Goal: Transaction & Acquisition: Book appointment/travel/reservation

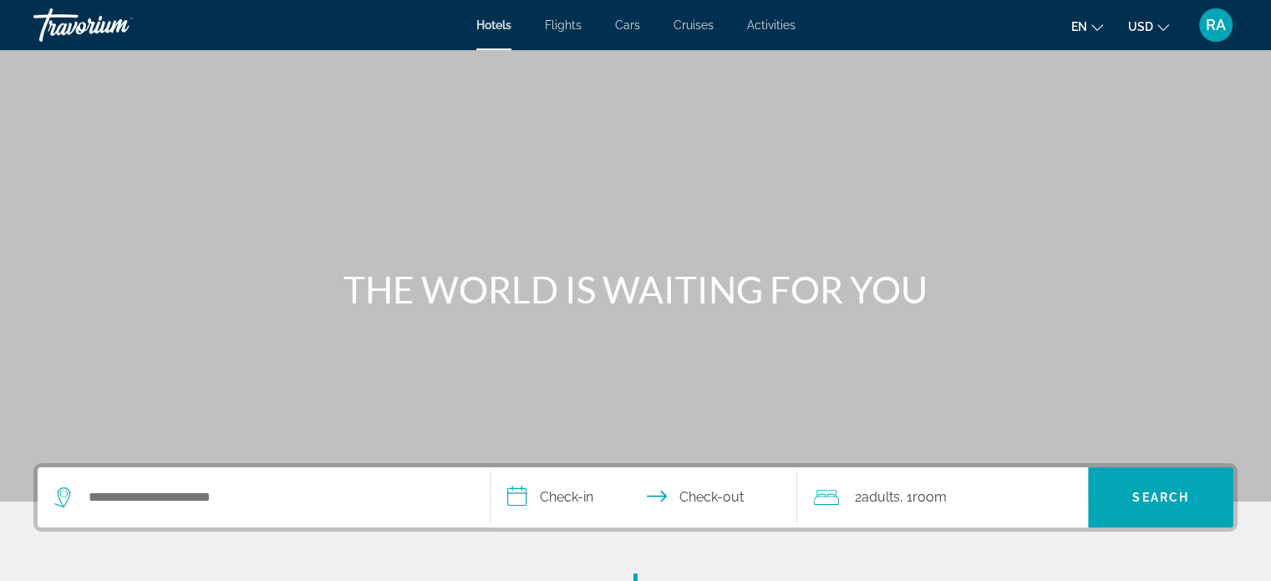
scroll to position [251, 0]
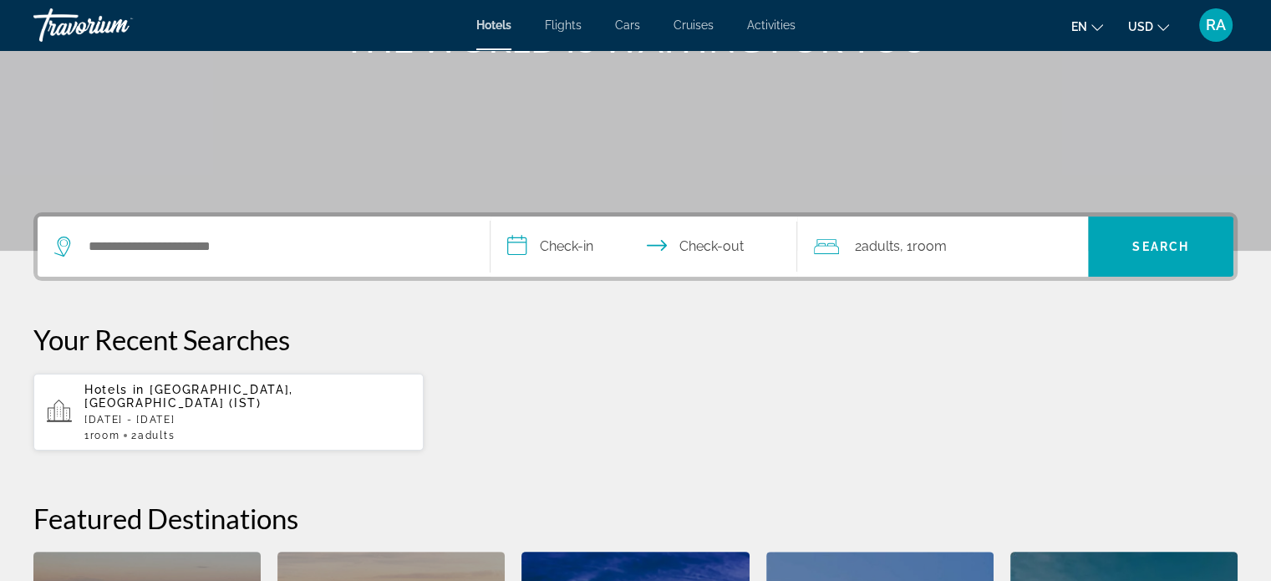
click at [213, 414] on p "[DATE] - [DATE]" at bounding box center [247, 420] width 326 height 12
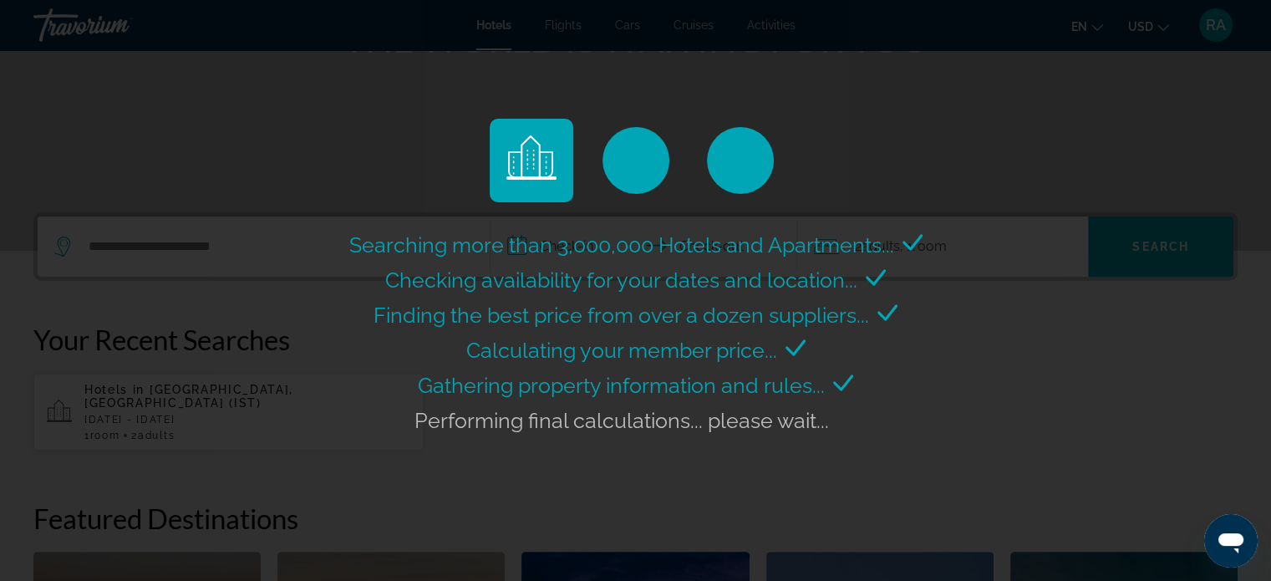
scroll to position [0, 0]
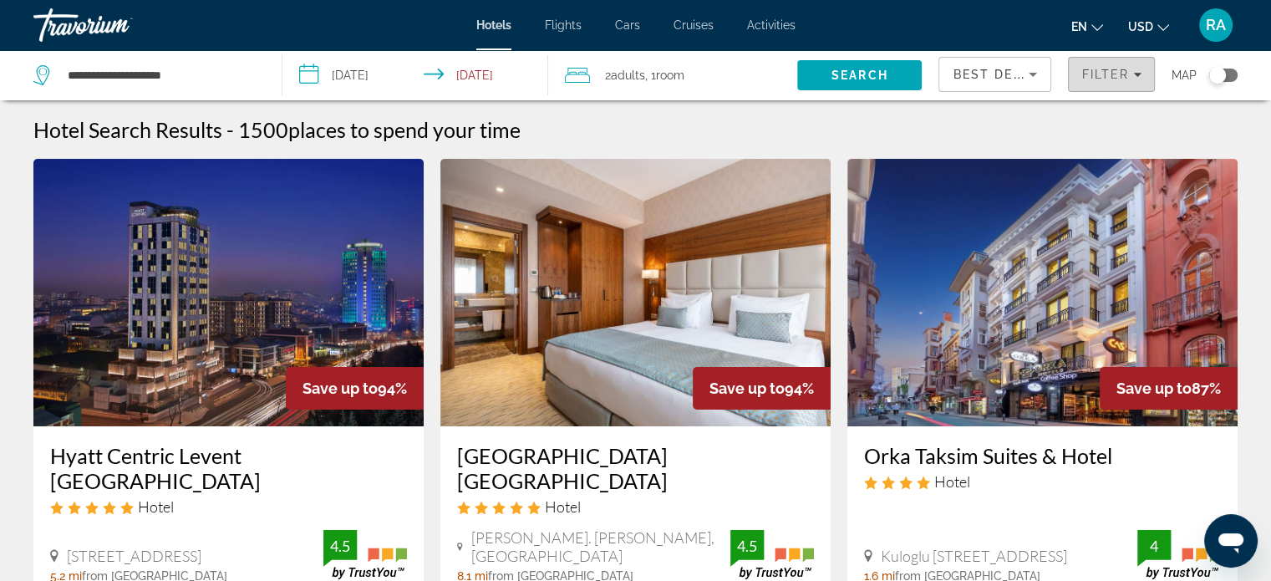
click at [1146, 73] on span "Filters" at bounding box center [1111, 74] width 85 height 40
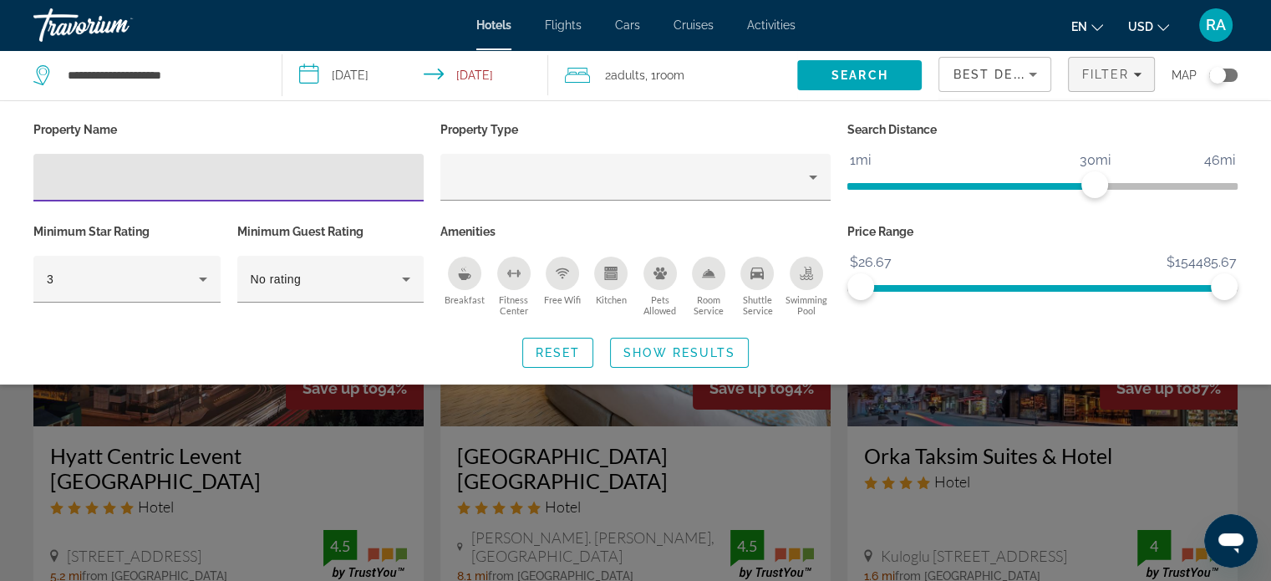
click at [104, 182] on input "Hotel Filters" at bounding box center [228, 178] width 363 height 20
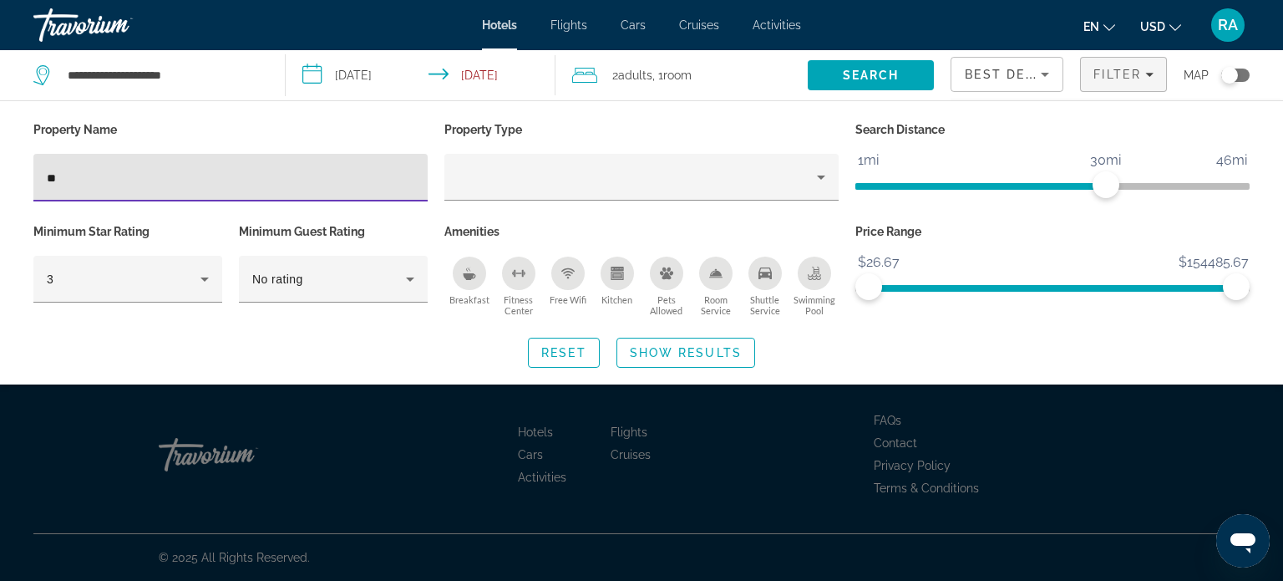
type input "*"
type input "*********"
drag, startPoint x: 179, startPoint y: 176, endPoint x: 50, endPoint y: 193, distance: 129.7
click at [50, 193] on div "*********" at bounding box center [231, 178] width 368 height 48
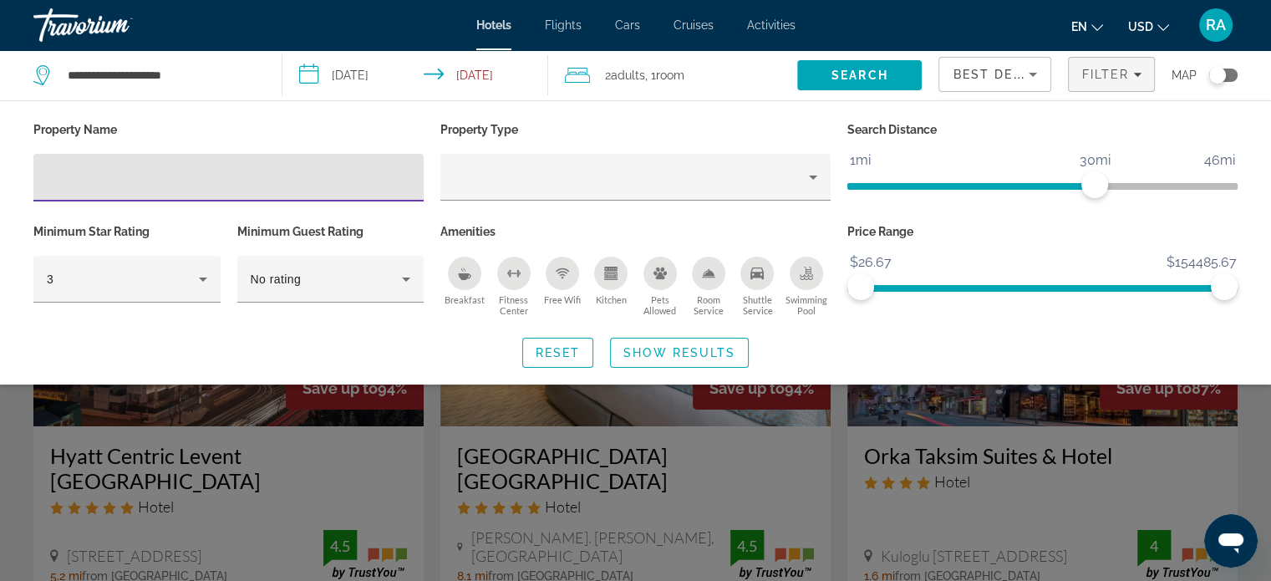
click at [3, 417] on div "Search widget" at bounding box center [635, 416] width 1271 height 330
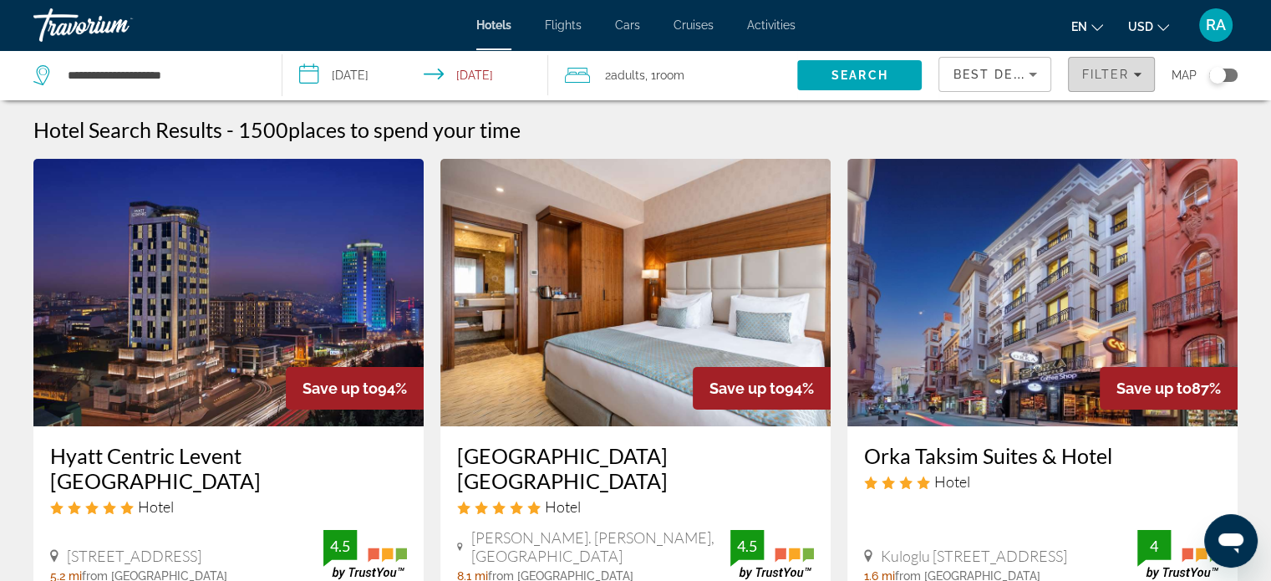
click at [1088, 83] on span "Filters" at bounding box center [1111, 74] width 85 height 40
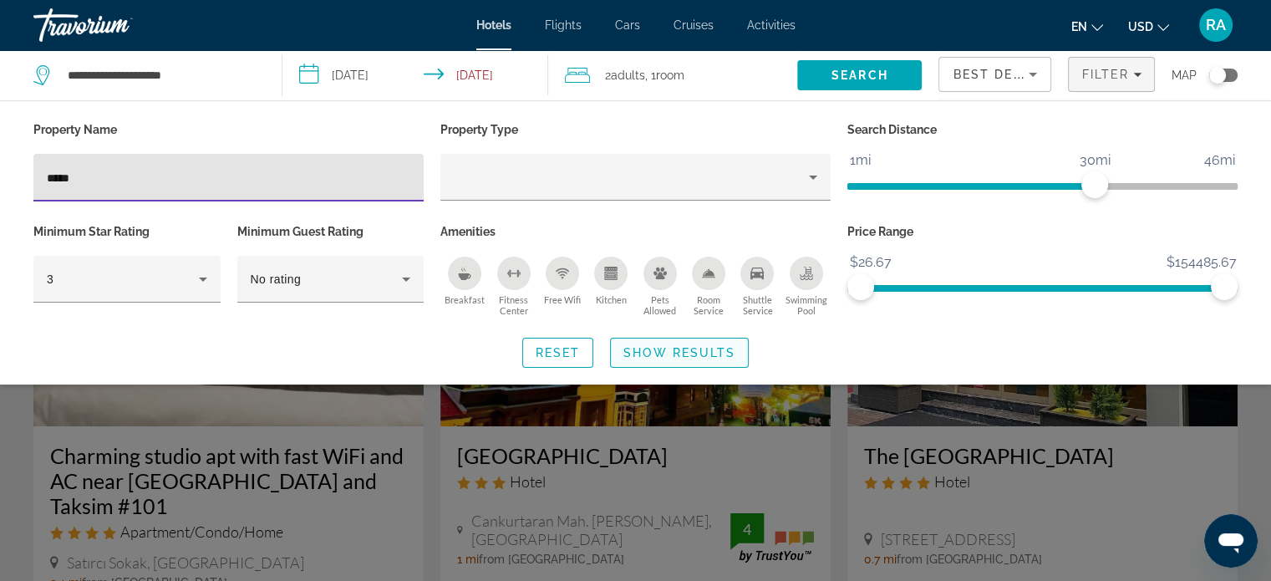
type input "*****"
click at [686, 346] on span "Show Results" at bounding box center [679, 352] width 112 height 13
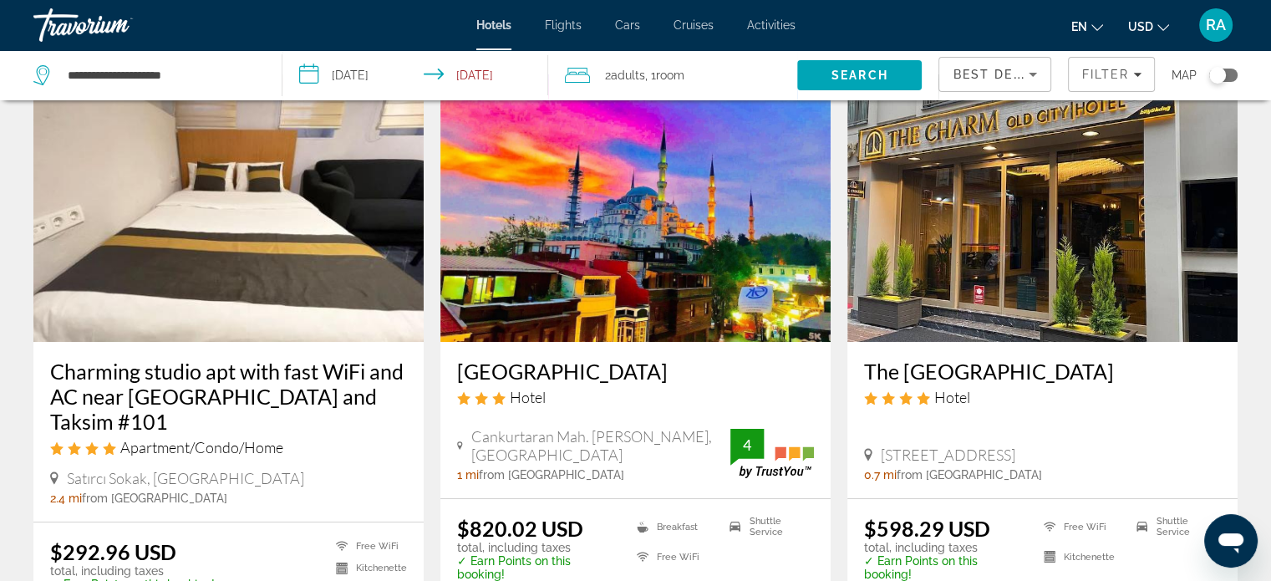
scroll to position [84, 0]
click at [621, 281] on img "Main content" at bounding box center [635, 208] width 390 height 267
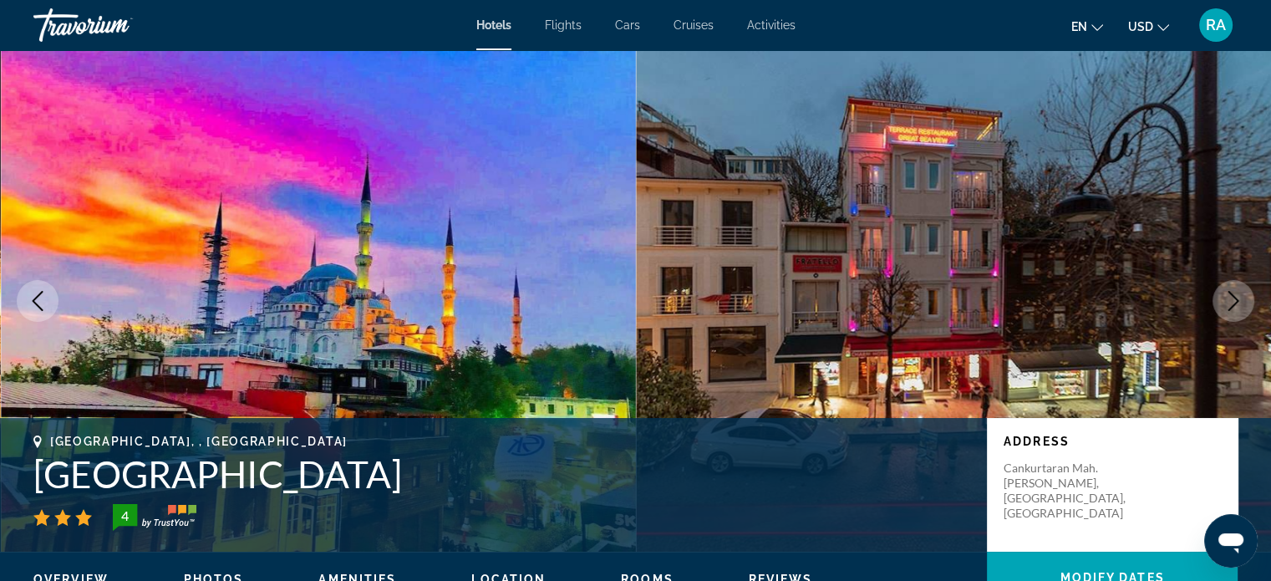
scroll to position [251, 0]
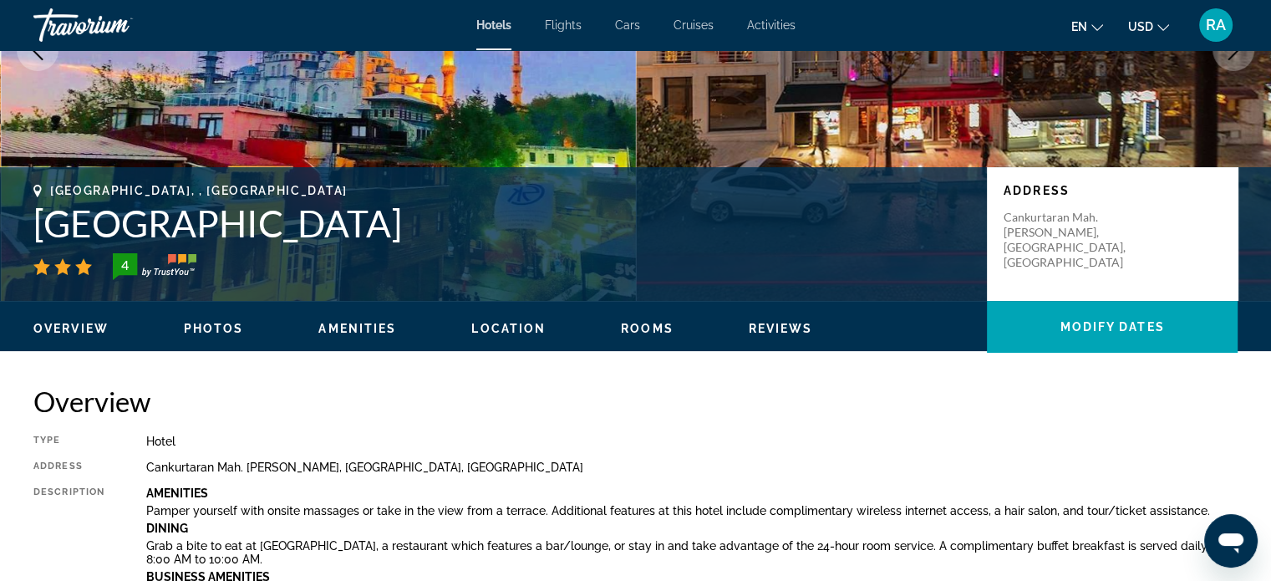
click at [651, 333] on span "Rooms" at bounding box center [647, 328] width 53 height 13
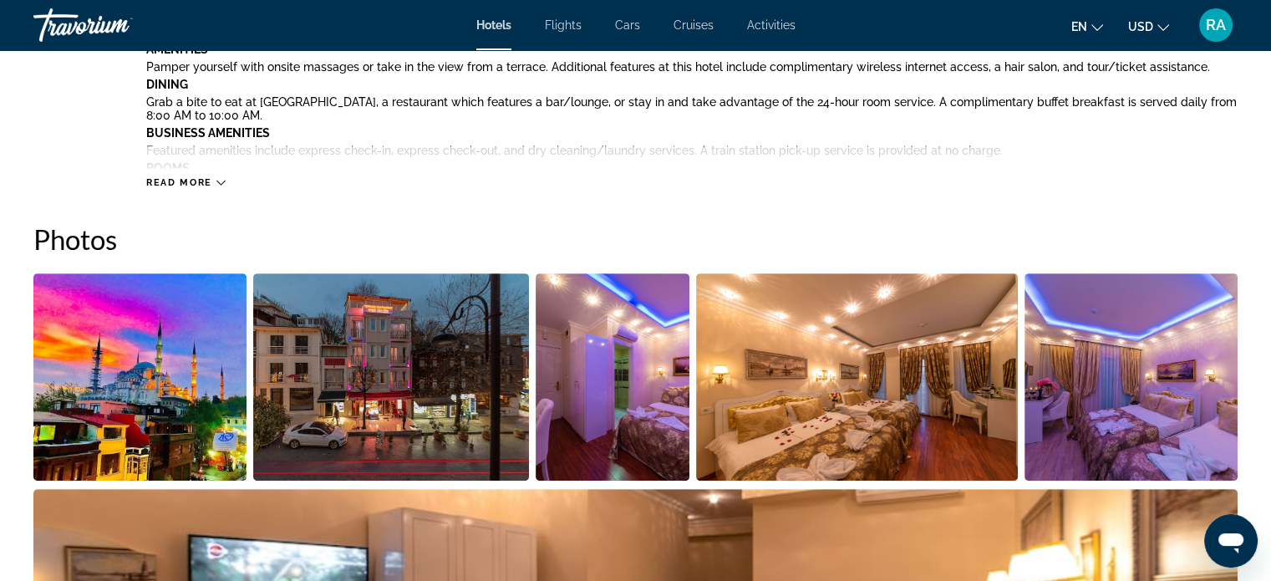
scroll to position [778, 0]
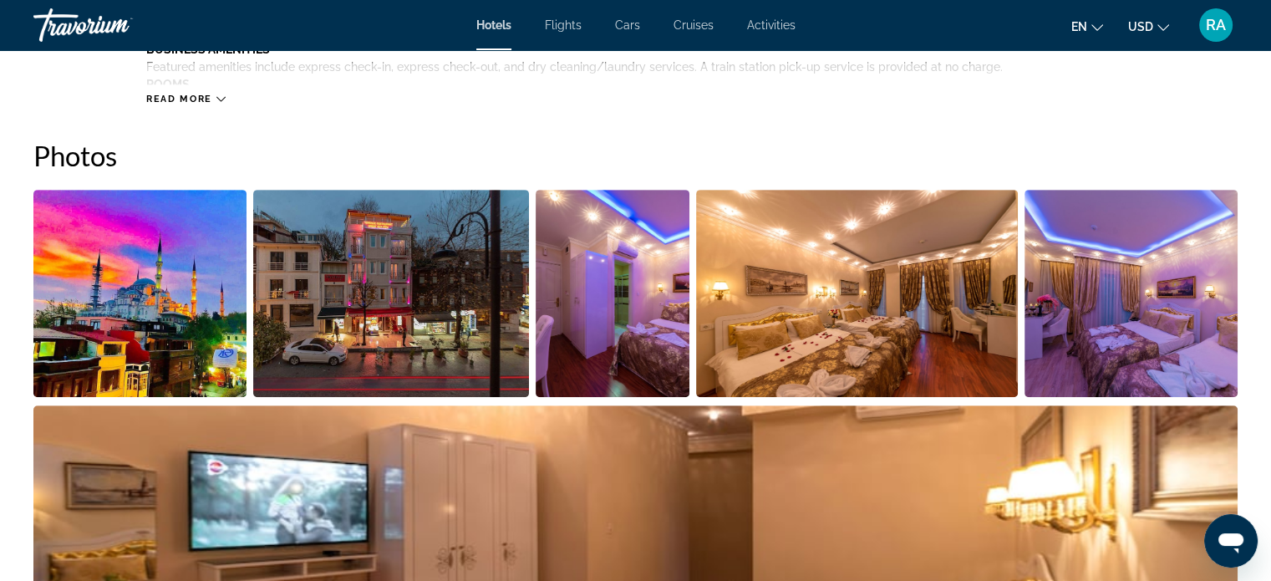
click at [125, 349] on img "Open full-screen image slider" at bounding box center [139, 293] width 213 height 207
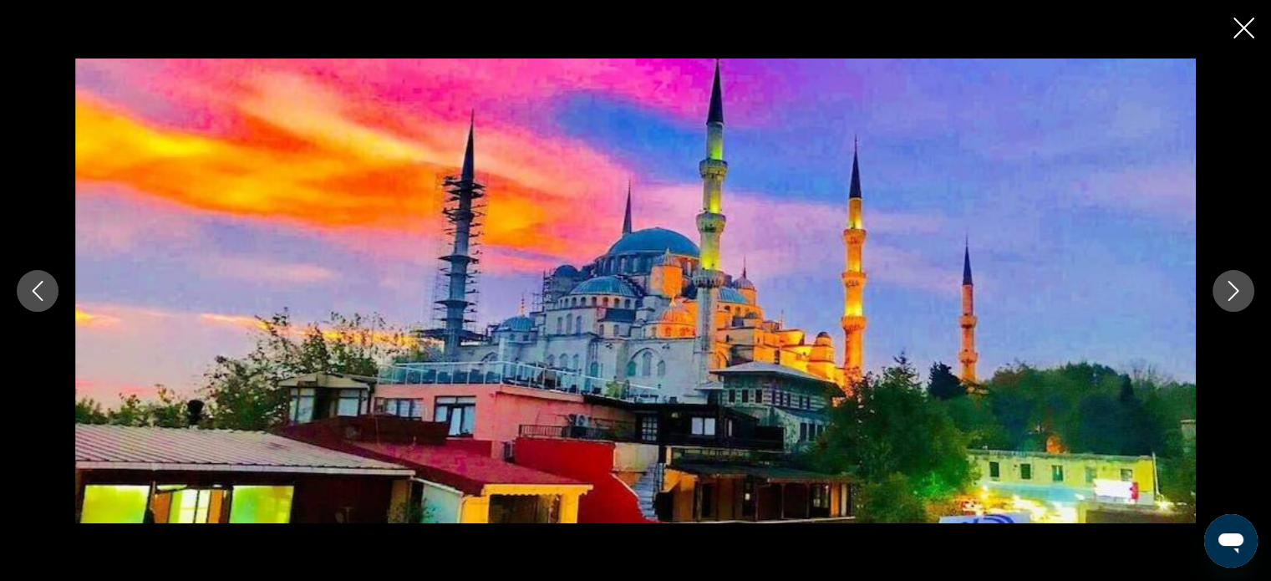
click at [1227, 299] on icon "Next image" at bounding box center [1233, 291] width 20 height 20
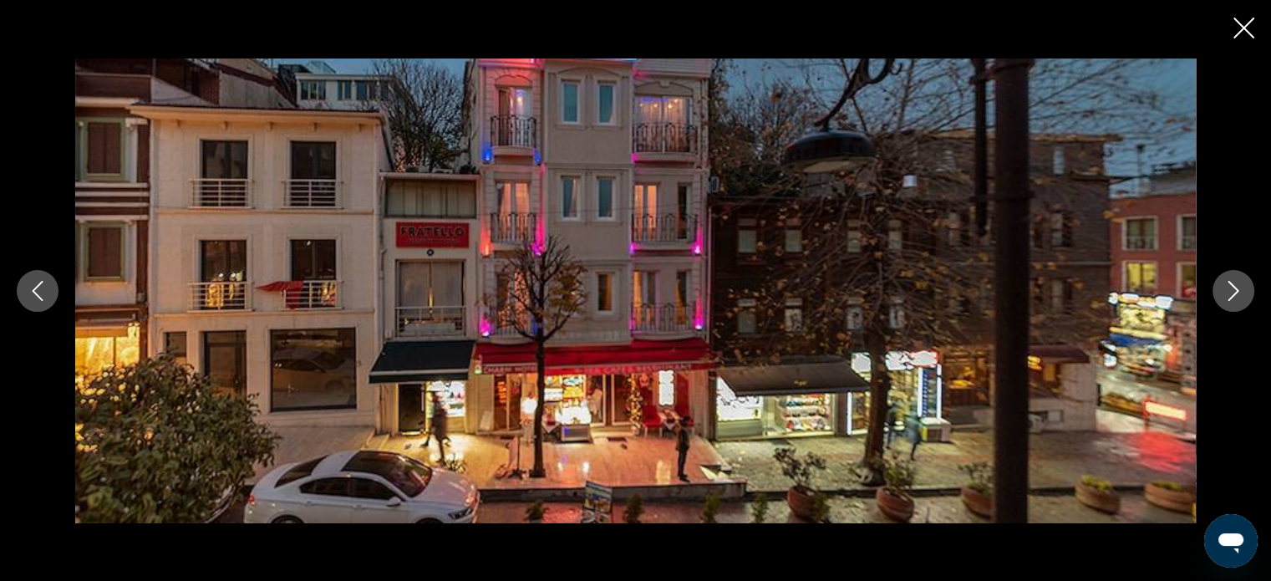
click at [1227, 299] on icon "Next image" at bounding box center [1233, 291] width 20 height 20
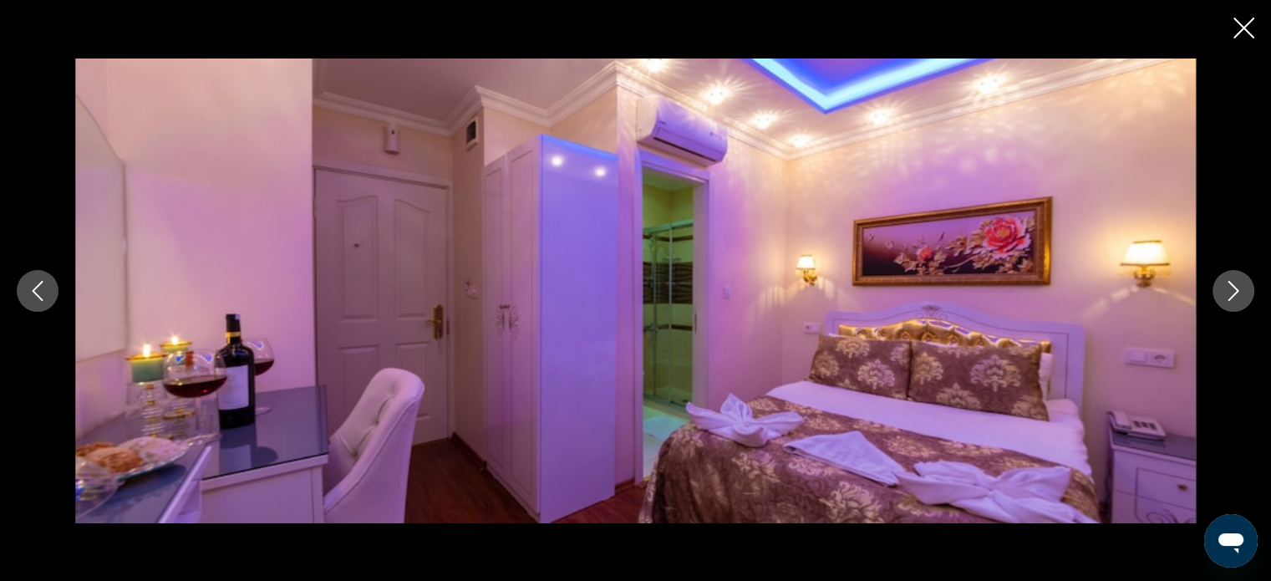
click at [1225, 299] on icon "Next image" at bounding box center [1233, 291] width 20 height 20
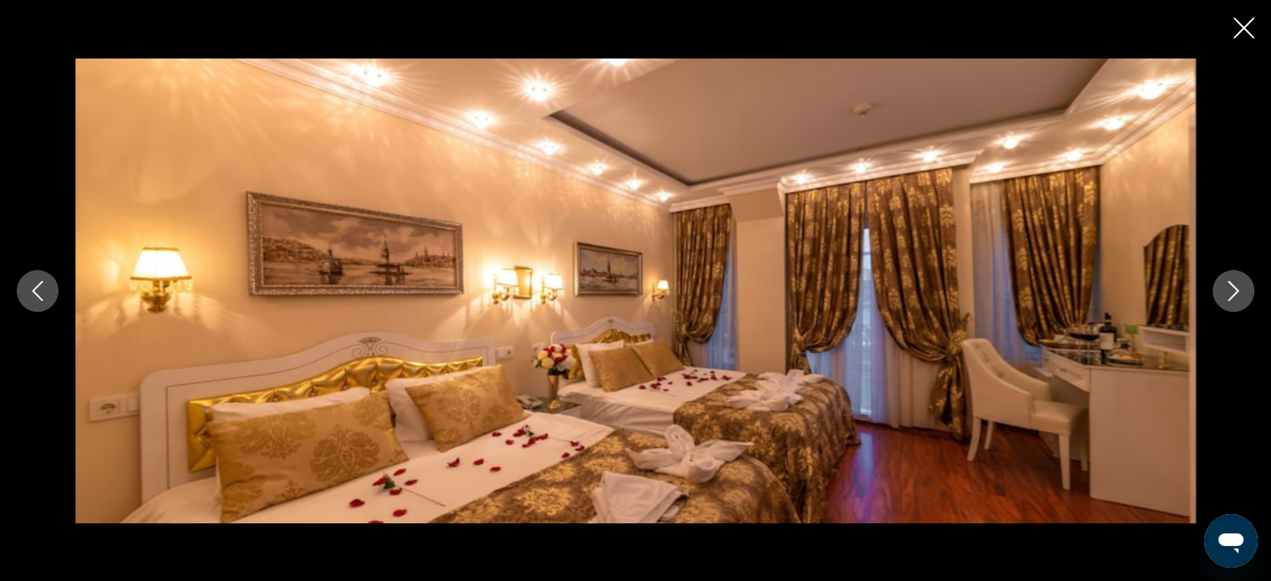
click at [1225, 299] on icon "Next image" at bounding box center [1233, 291] width 20 height 20
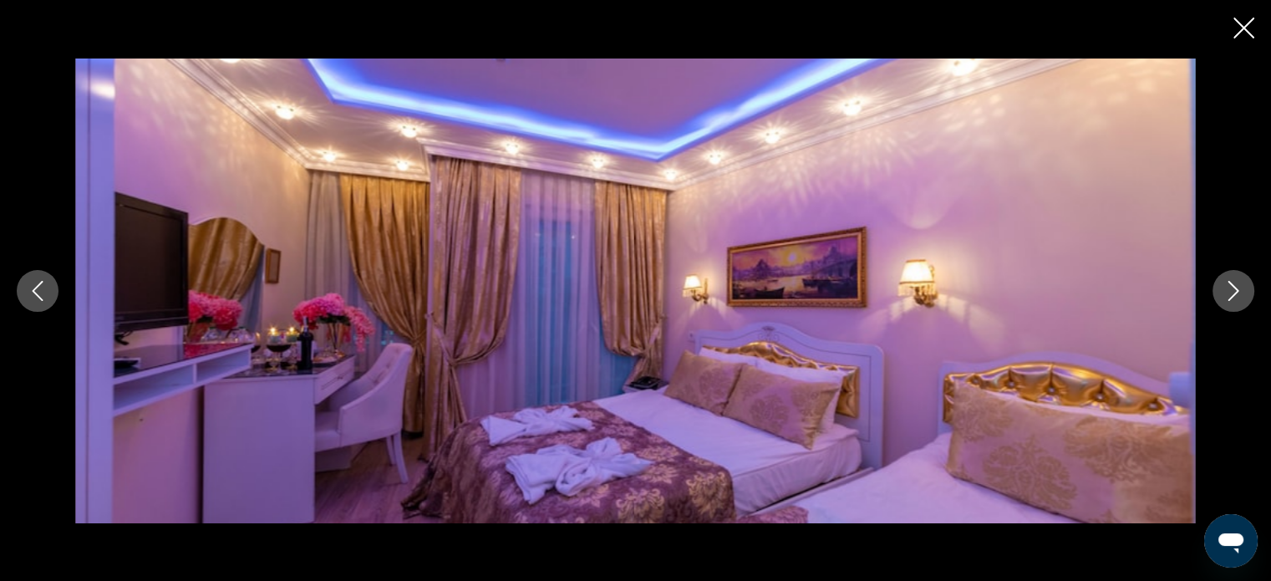
click at [1225, 299] on icon "Next image" at bounding box center [1233, 291] width 20 height 20
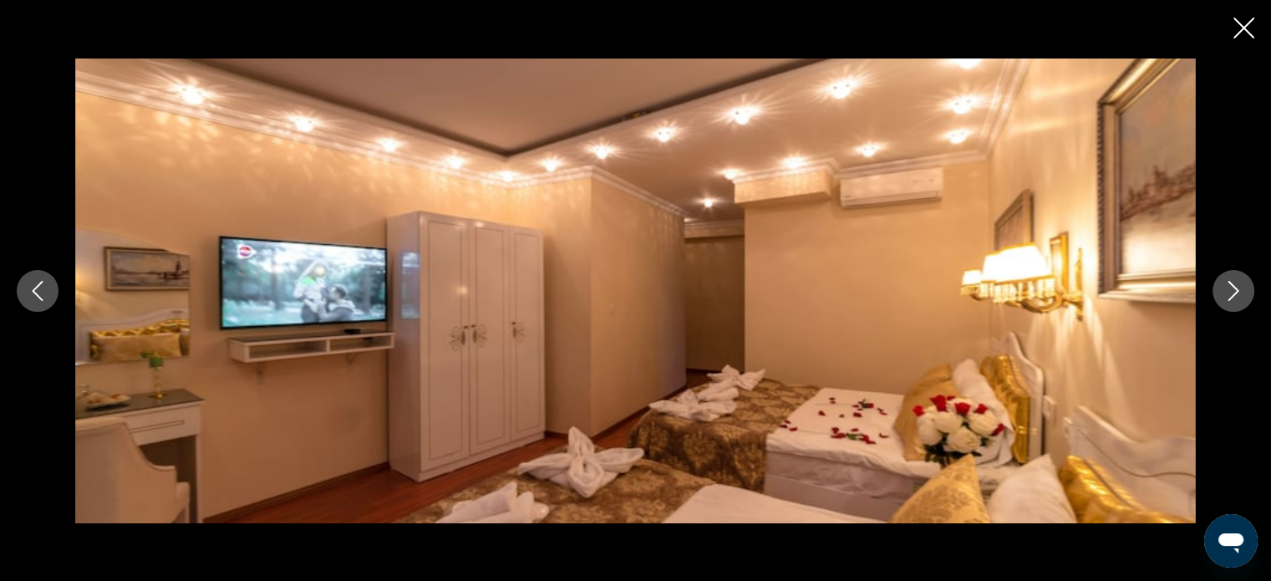
click at [1225, 299] on icon "Next image" at bounding box center [1233, 291] width 20 height 20
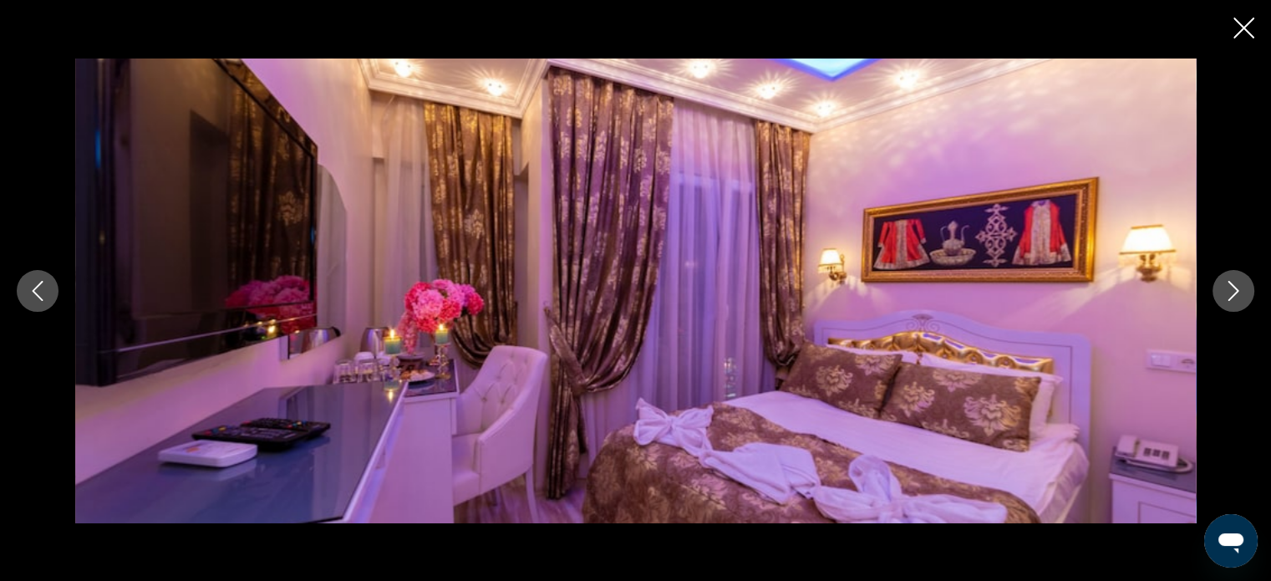
click at [1236, 296] on icon "Next image" at bounding box center [1233, 291] width 20 height 20
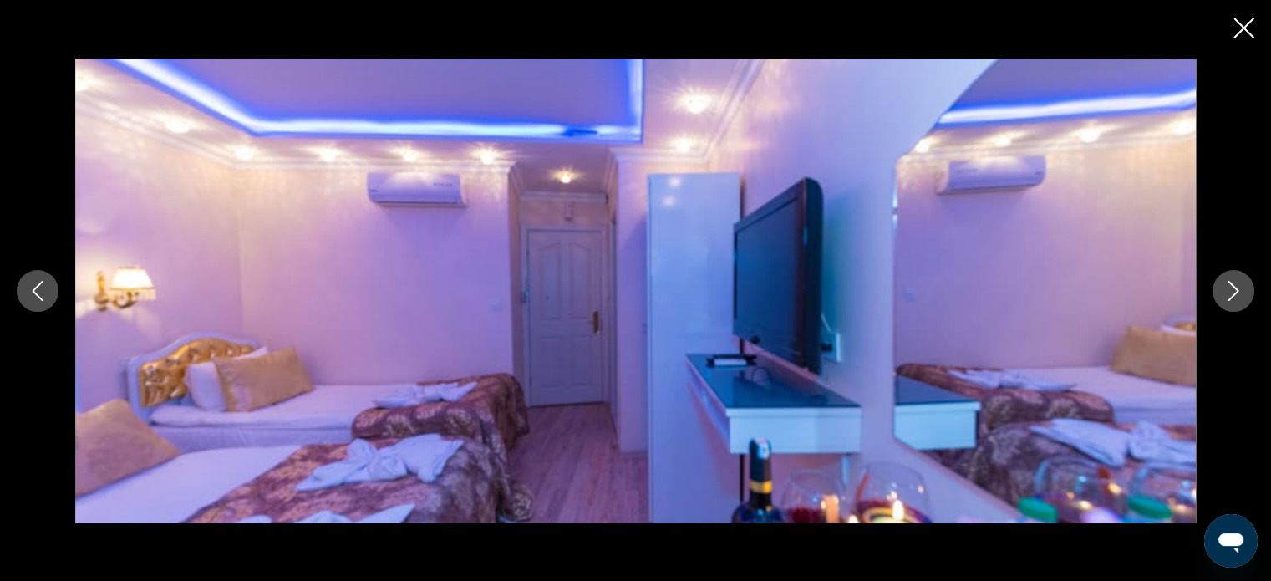
click at [1238, 37] on icon "Close slideshow" at bounding box center [1243, 28] width 21 height 21
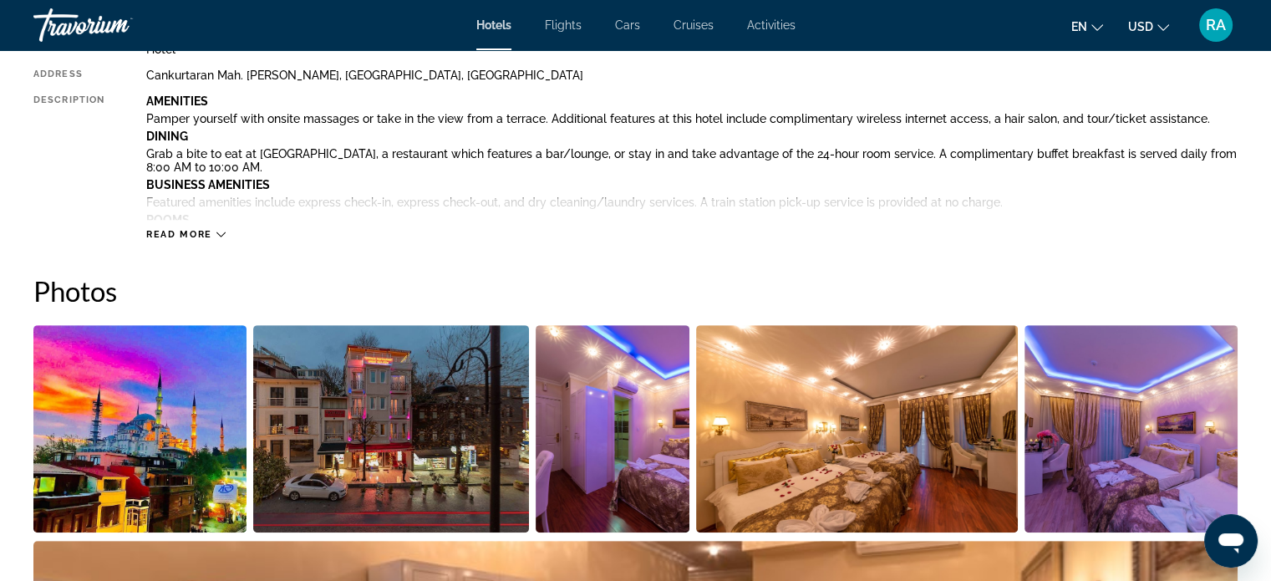
scroll to position [444, 0]
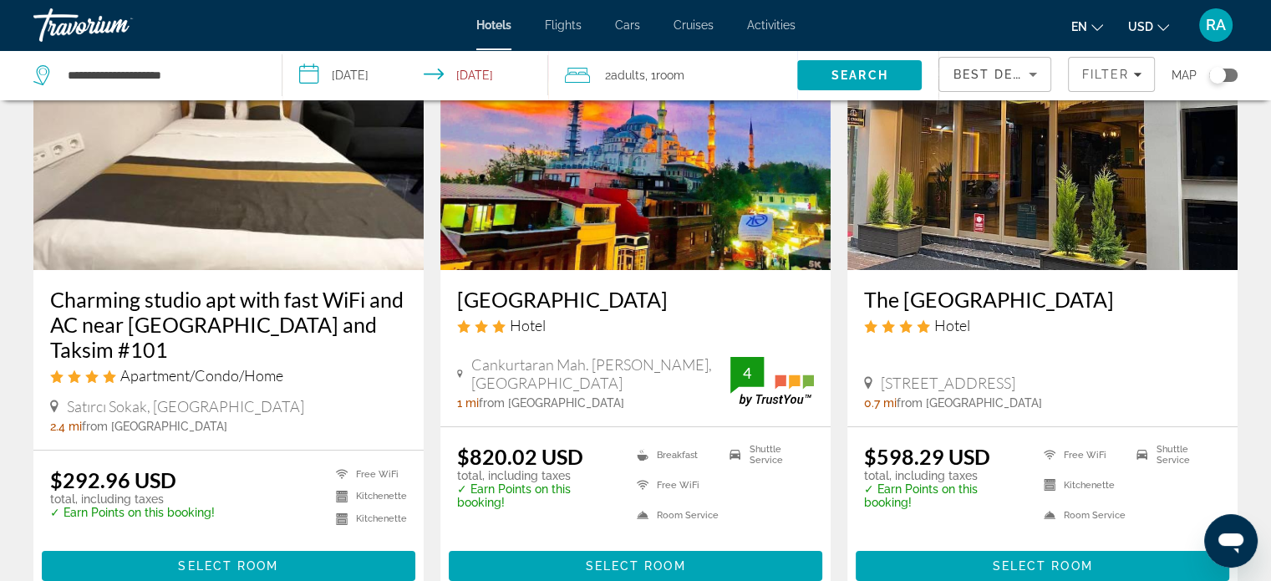
scroll to position [167, 0]
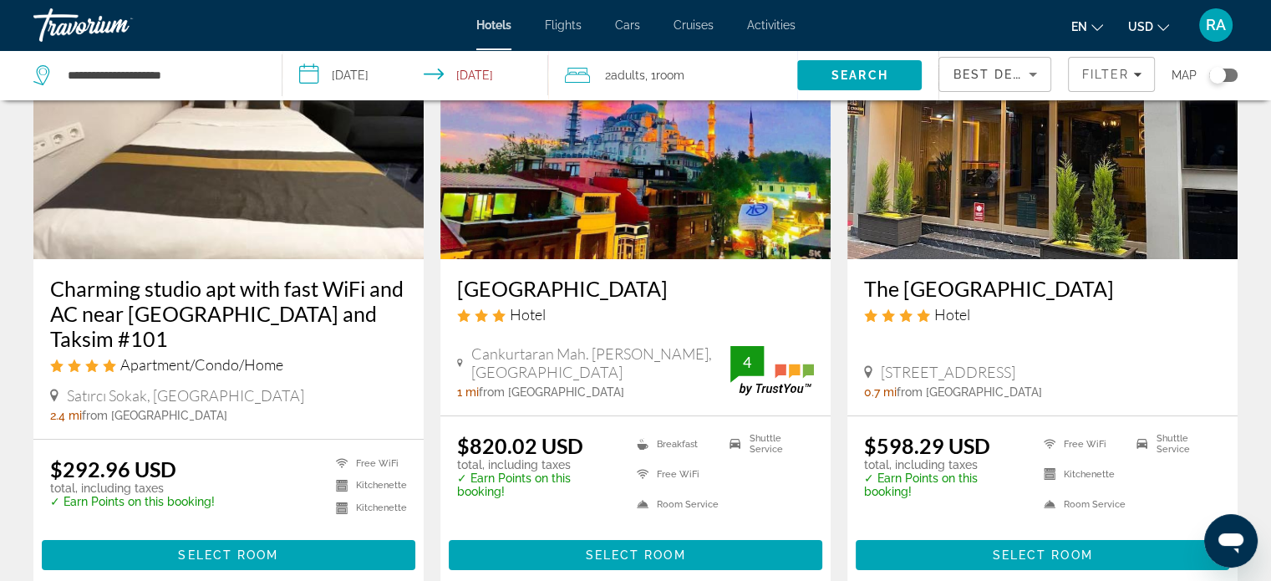
click at [966, 193] on img "Main content" at bounding box center [1042, 125] width 390 height 267
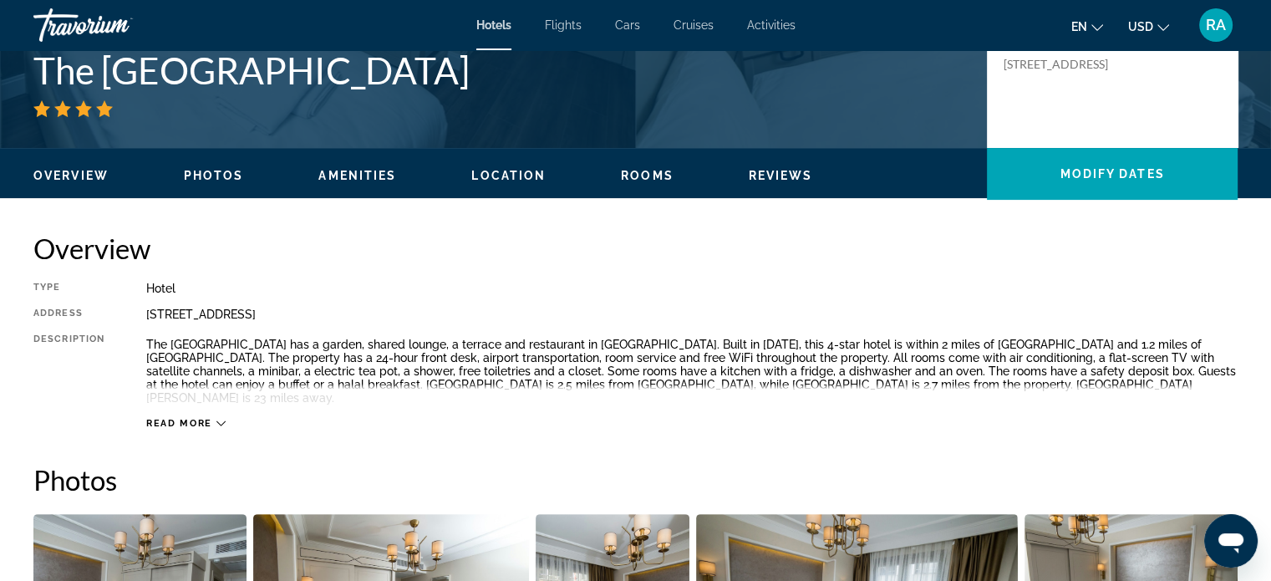
scroll to position [585, 0]
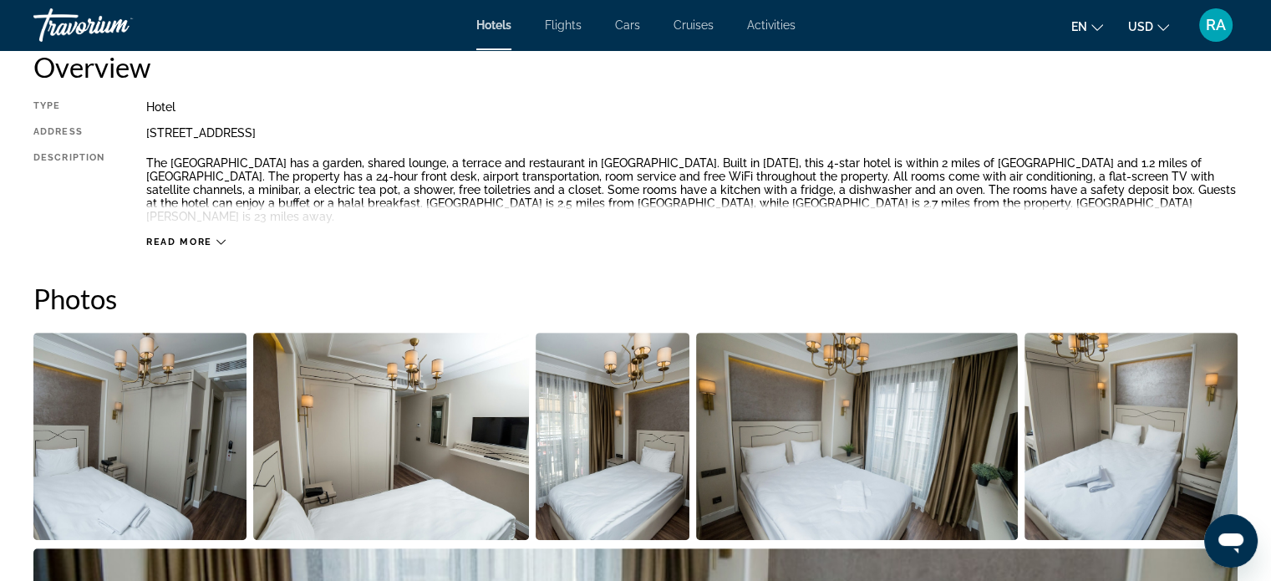
click at [221, 237] on icon "Main content" at bounding box center [220, 241] width 9 height 9
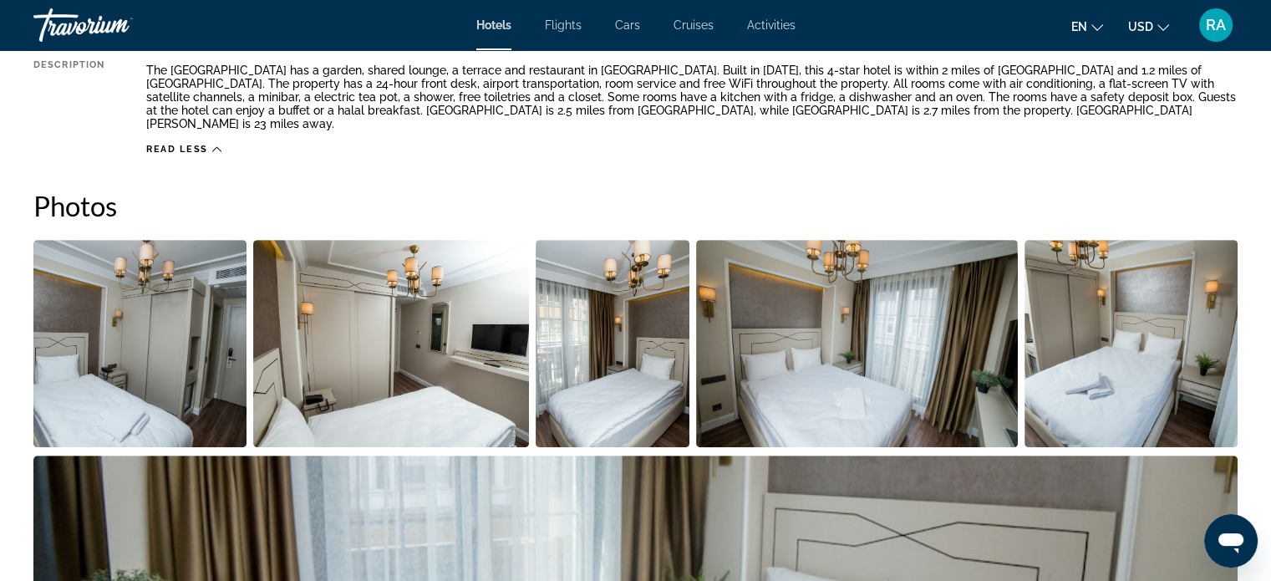
scroll to position [668, 0]
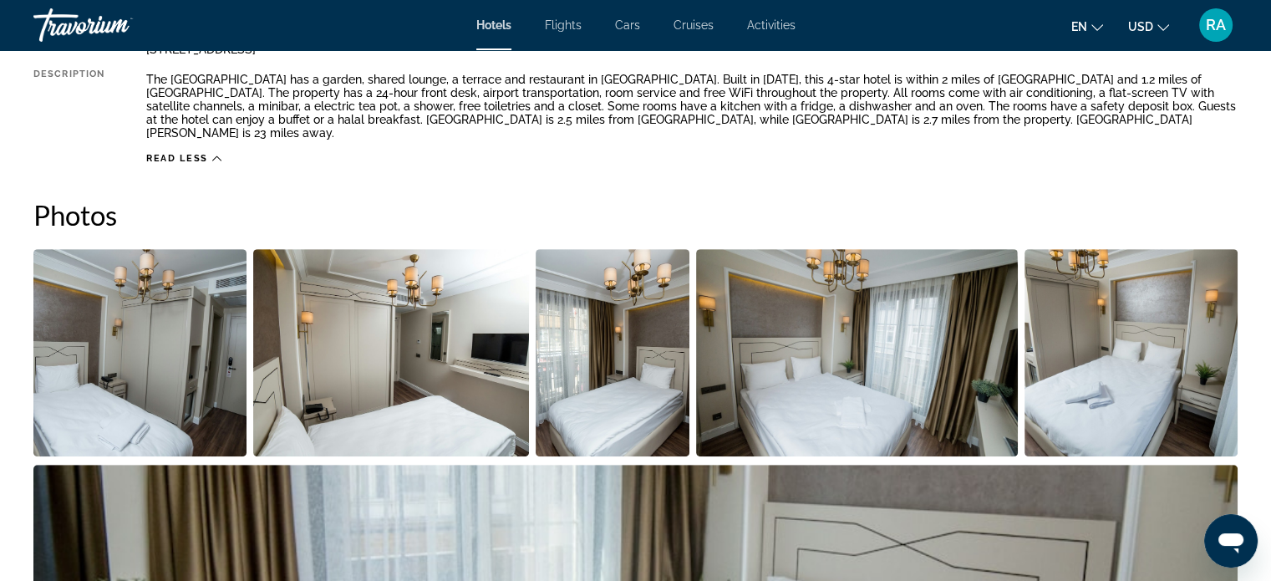
click at [134, 317] on img "Open full-screen image slider" at bounding box center [139, 352] width 213 height 207
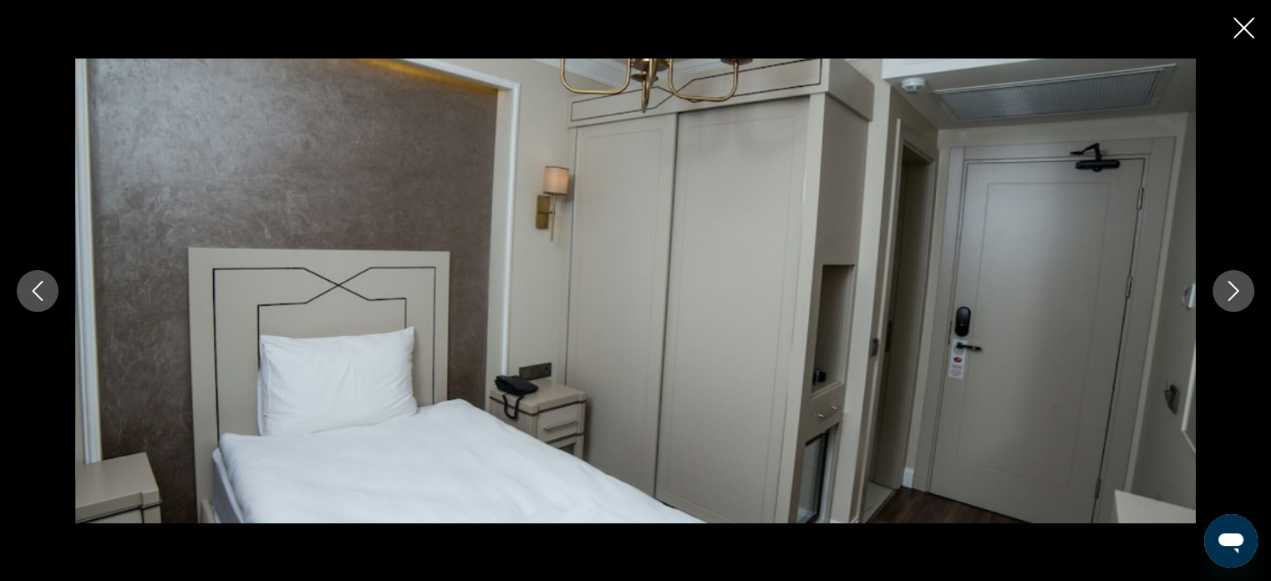
click at [1243, 293] on button "Next image" at bounding box center [1233, 291] width 42 height 42
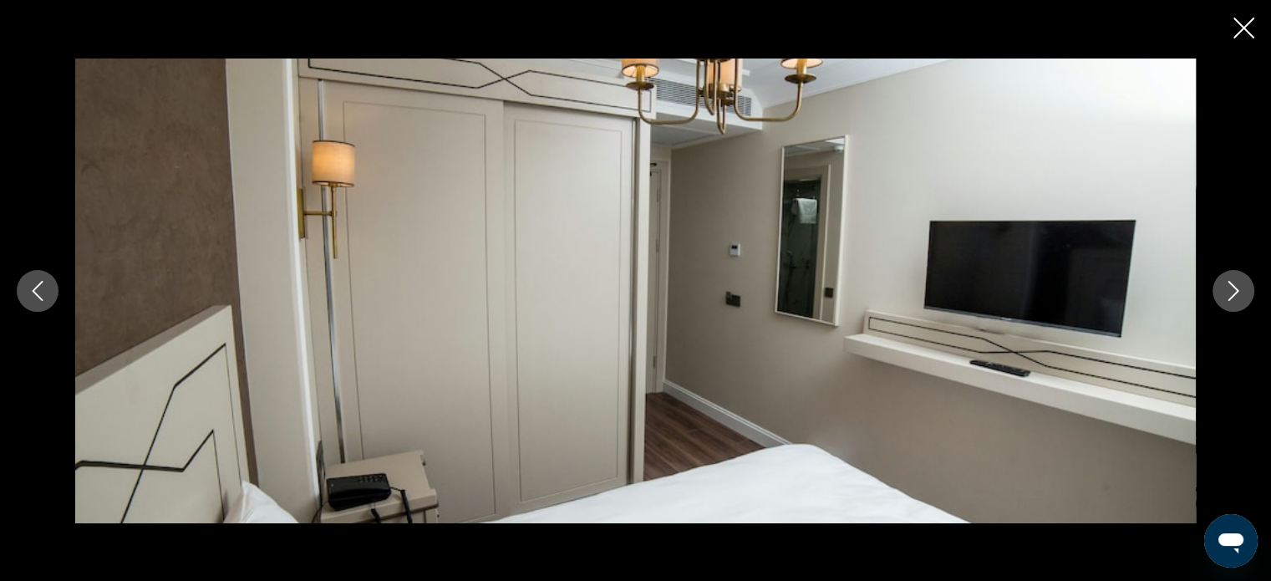
click at [1243, 293] on button "Next image" at bounding box center [1233, 291] width 42 height 42
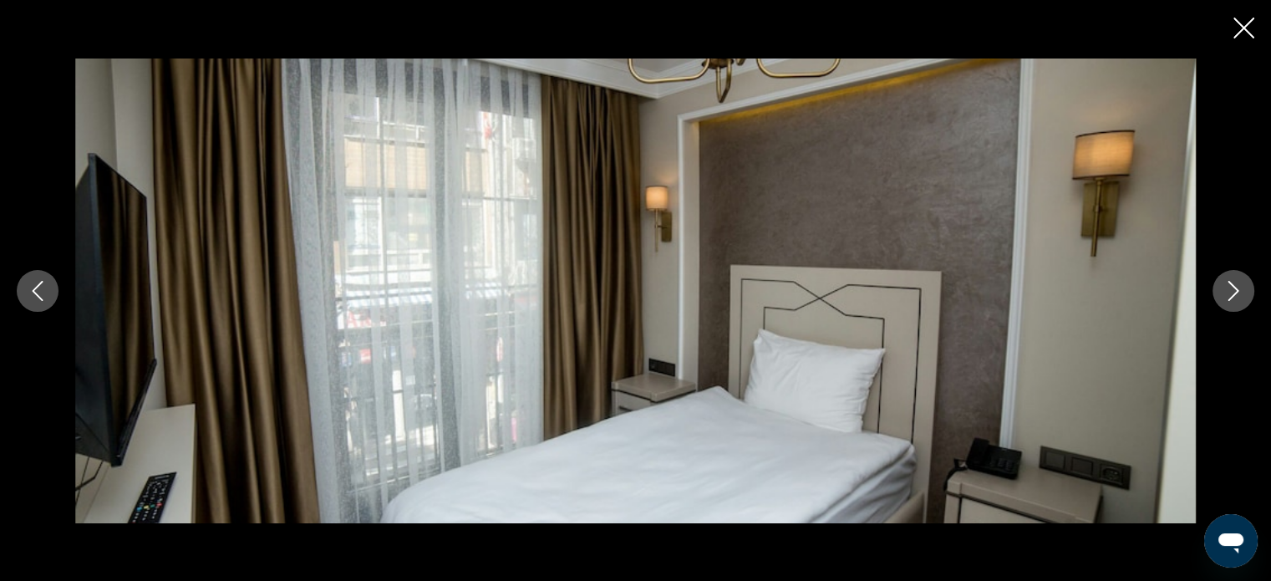
click at [1243, 293] on button "Next image" at bounding box center [1233, 291] width 42 height 42
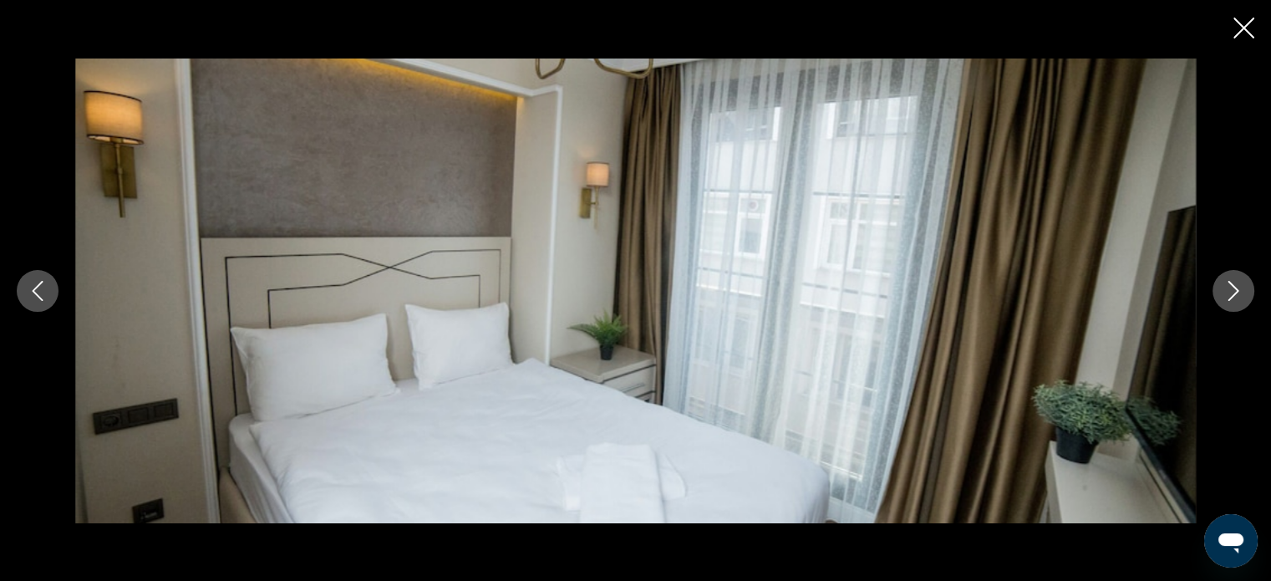
click at [1243, 293] on button "Next image" at bounding box center [1233, 291] width 42 height 42
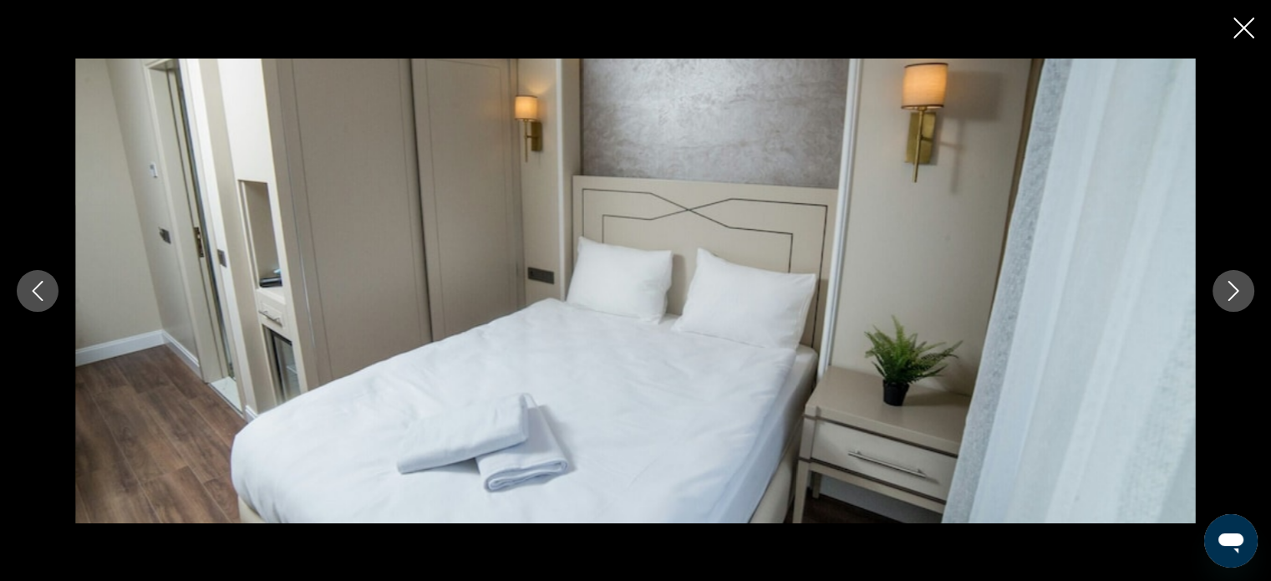
click at [1243, 293] on button "Next image" at bounding box center [1233, 291] width 42 height 42
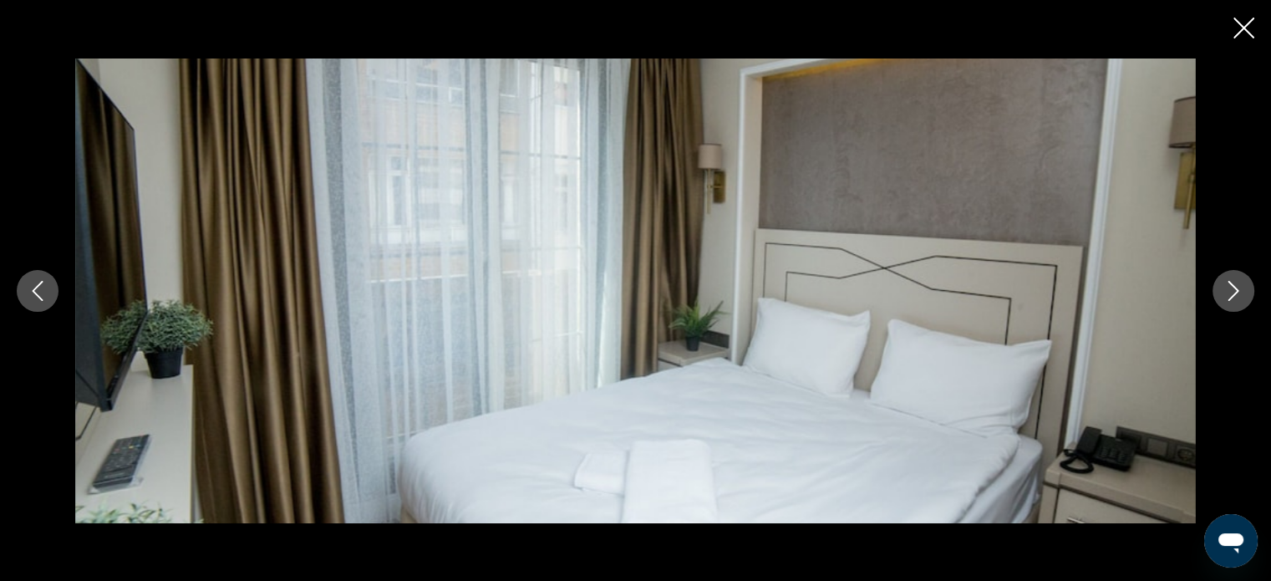
click at [1243, 293] on button "Next image" at bounding box center [1233, 291] width 42 height 42
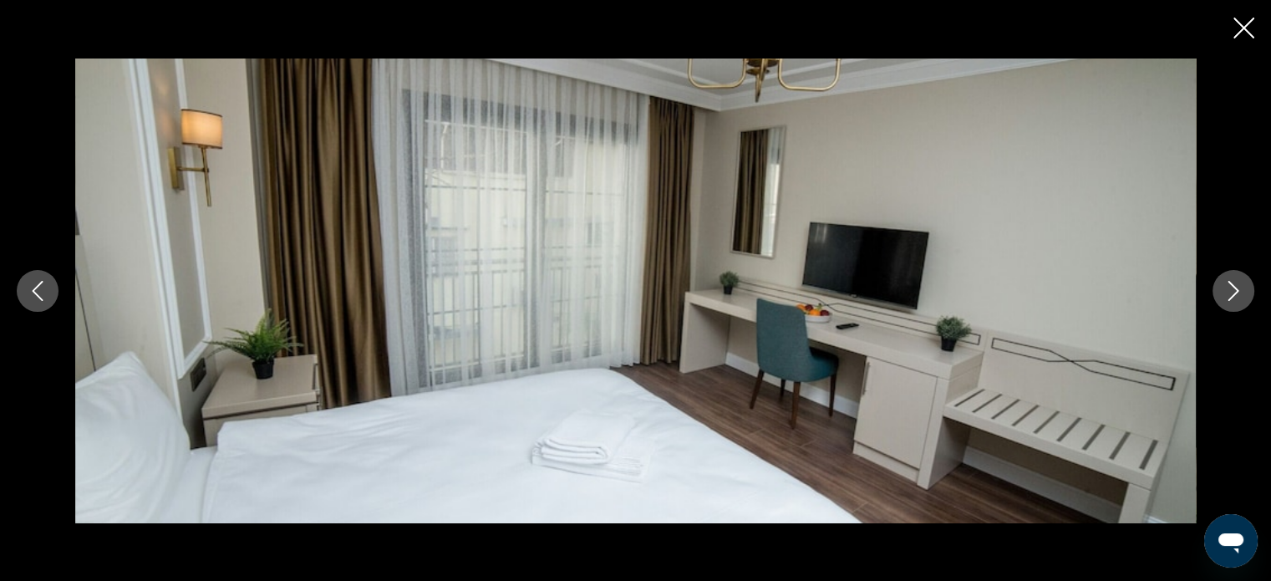
click at [1240, 292] on icon "Next image" at bounding box center [1233, 291] width 20 height 20
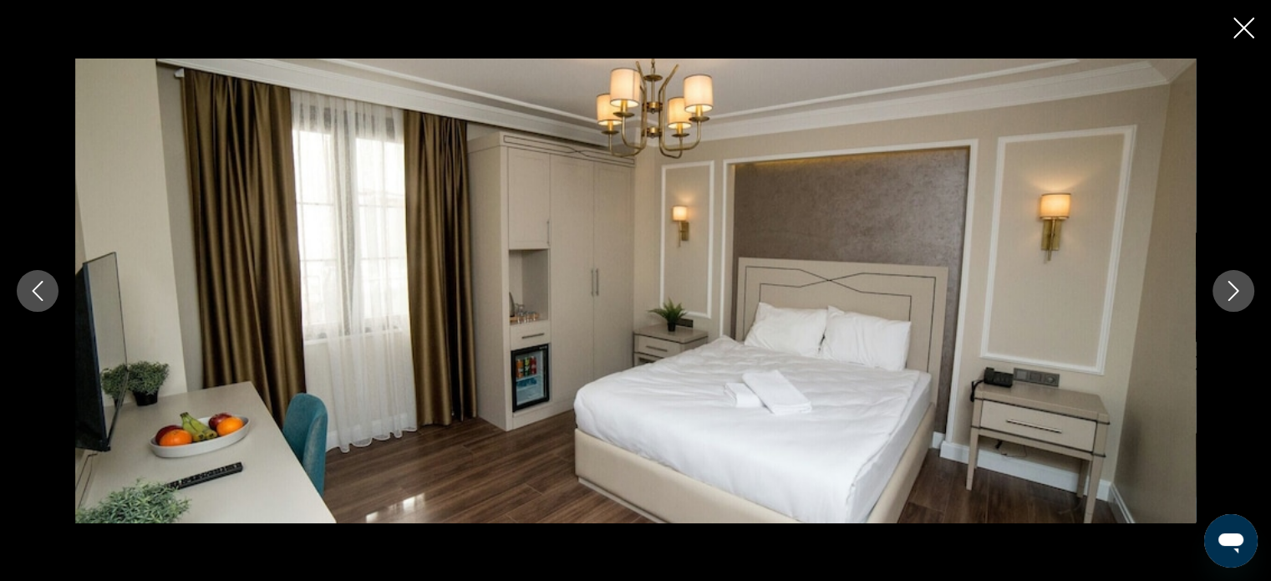
click at [1240, 292] on icon "Next image" at bounding box center [1233, 291] width 20 height 20
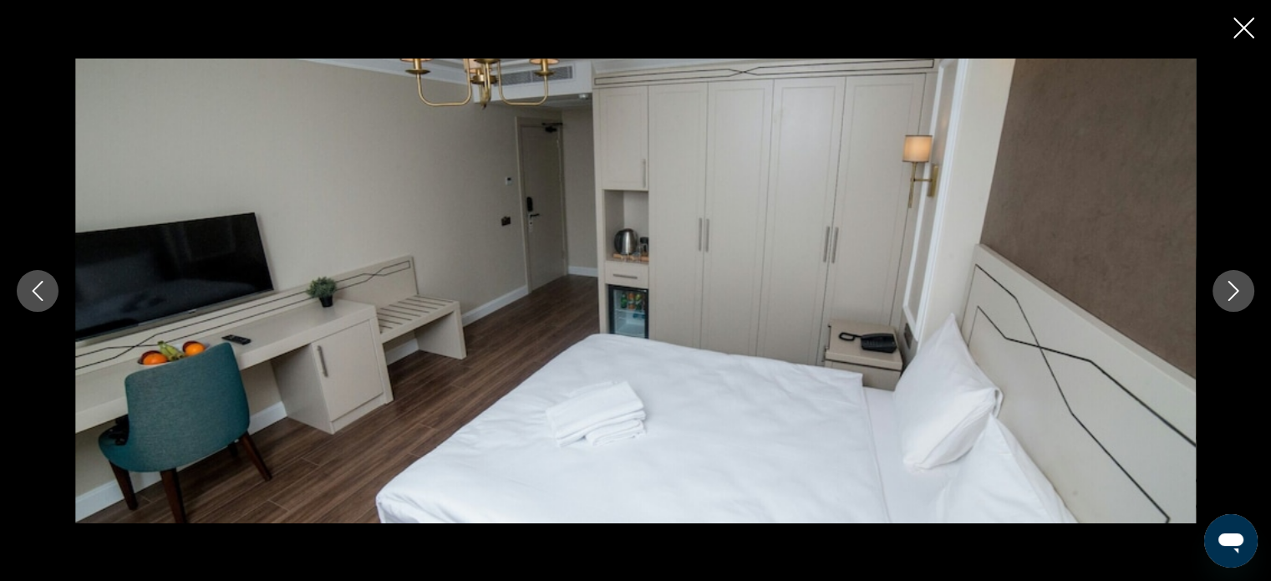
click at [1252, 29] on icon "Close slideshow" at bounding box center [1243, 28] width 21 height 21
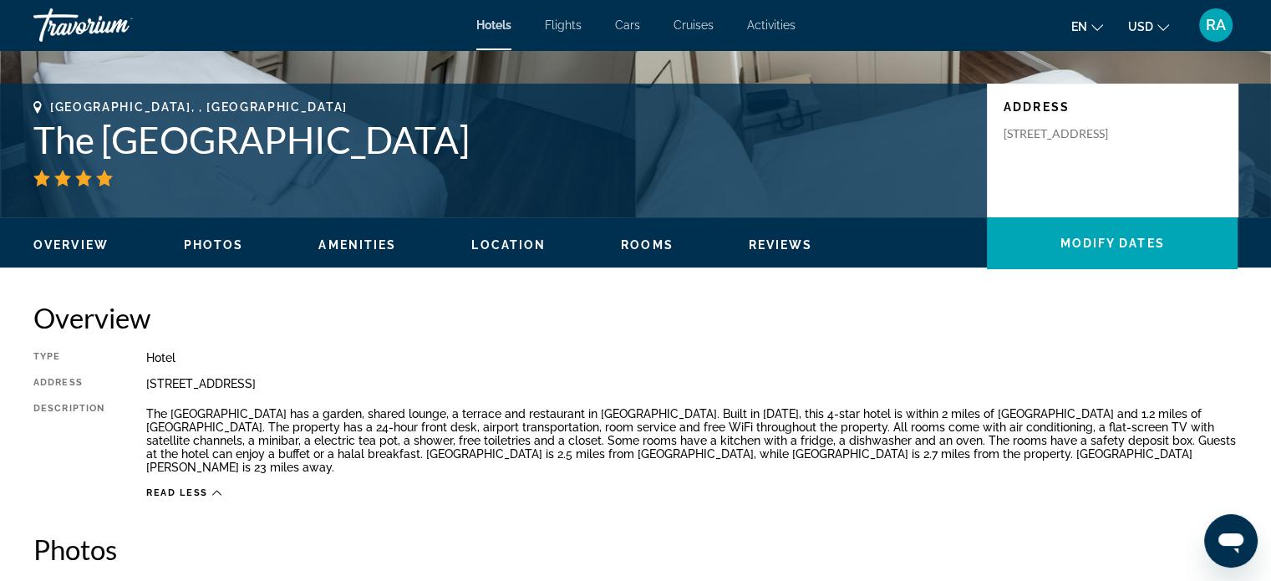
scroll to position [0, 0]
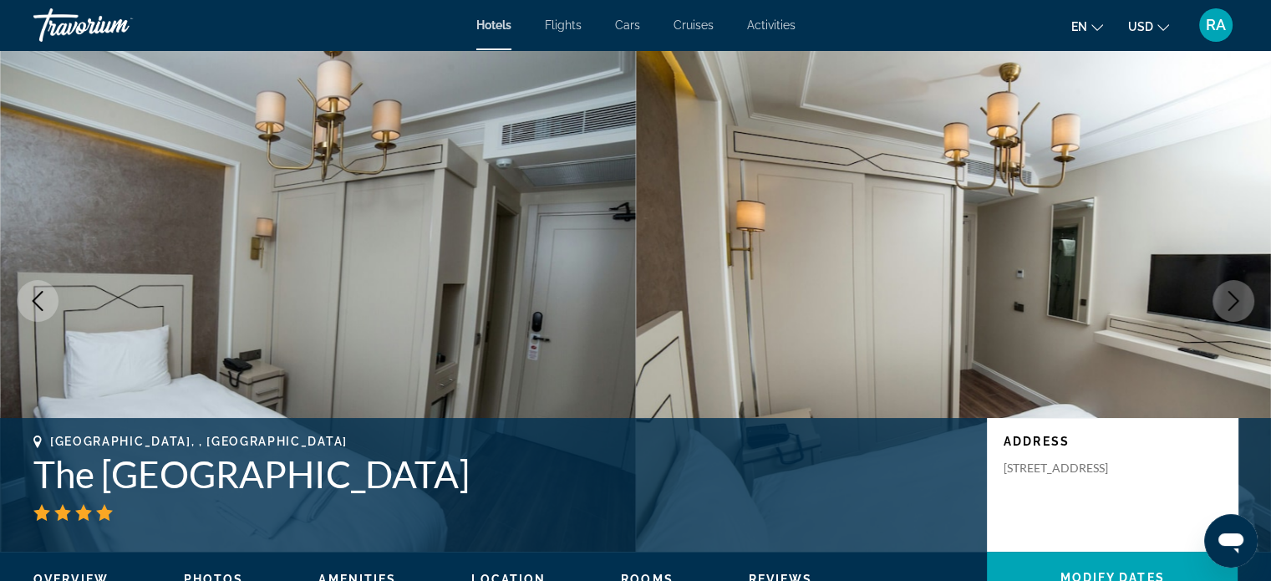
drag, startPoint x: 42, startPoint y: 468, endPoint x: 484, endPoint y: 471, distance: 442.0
click at [484, 471] on h1 "The [GEOGRAPHIC_DATA]" at bounding box center [501, 473] width 937 height 43
copy h1 "The [GEOGRAPHIC_DATA]"
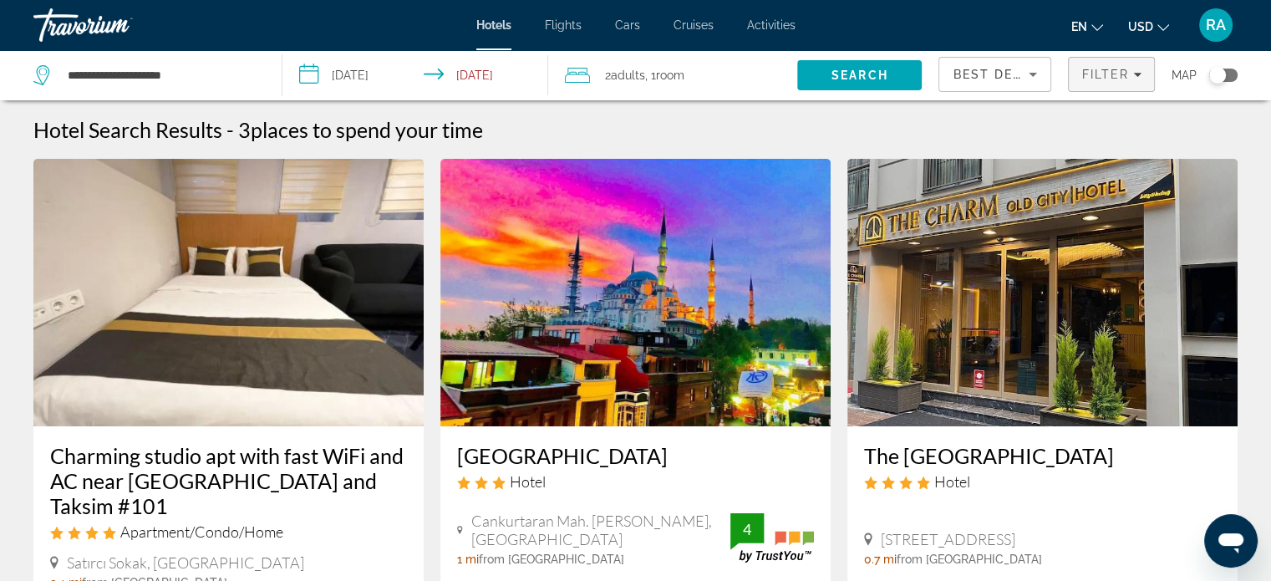
click at [1110, 79] on span "Filter" at bounding box center [1105, 74] width 48 height 13
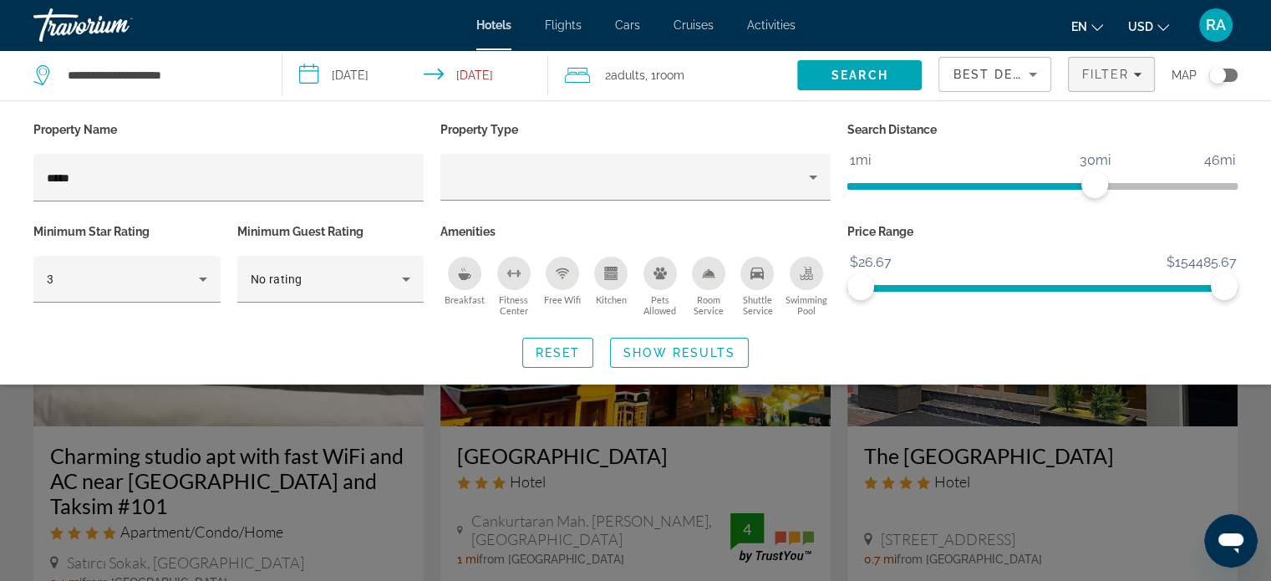
drag, startPoint x: 120, startPoint y: 162, endPoint x: 0, endPoint y: 173, distance: 120.8
click at [0, 173] on div "Property Name ***** Property Type Search Distance 1mi 46mi 30mi Minimum Star Ra…" at bounding box center [635, 243] width 1271 height 250
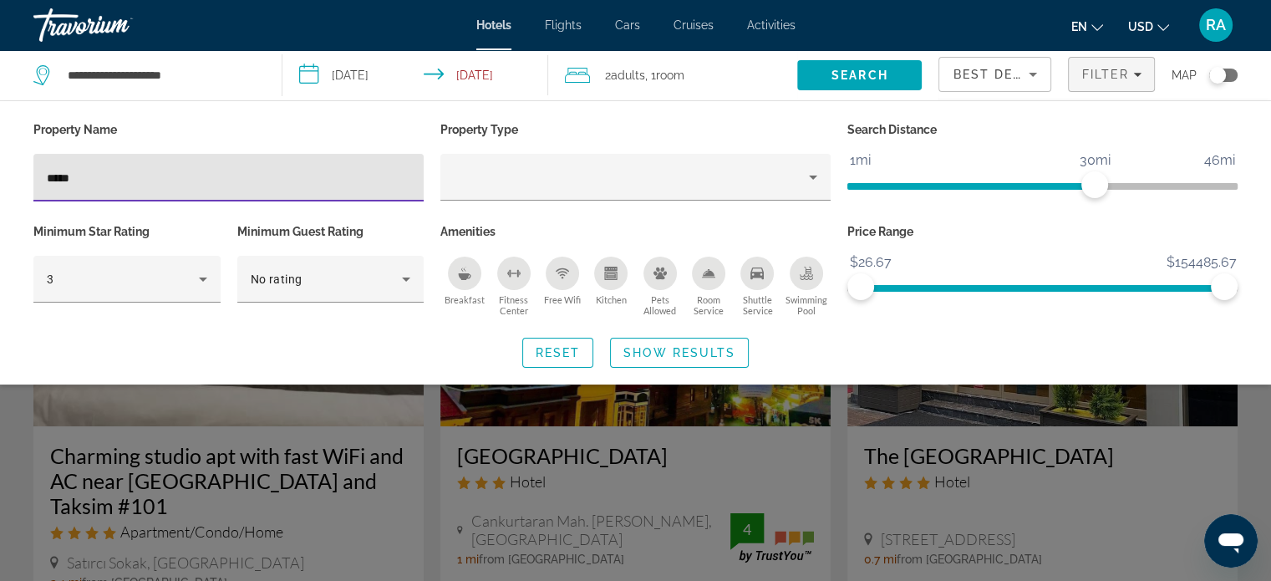
click at [99, 185] on input "*****" at bounding box center [228, 178] width 363 height 20
type input "*"
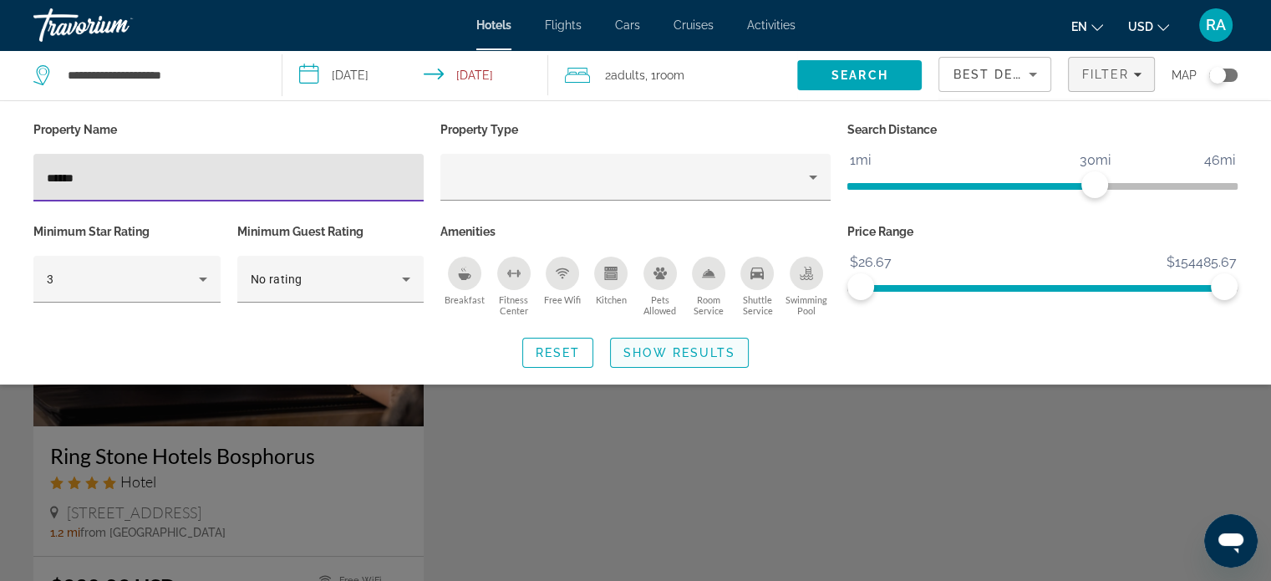
type input "******"
click at [688, 360] on span "Search widget" at bounding box center [679, 353] width 137 height 40
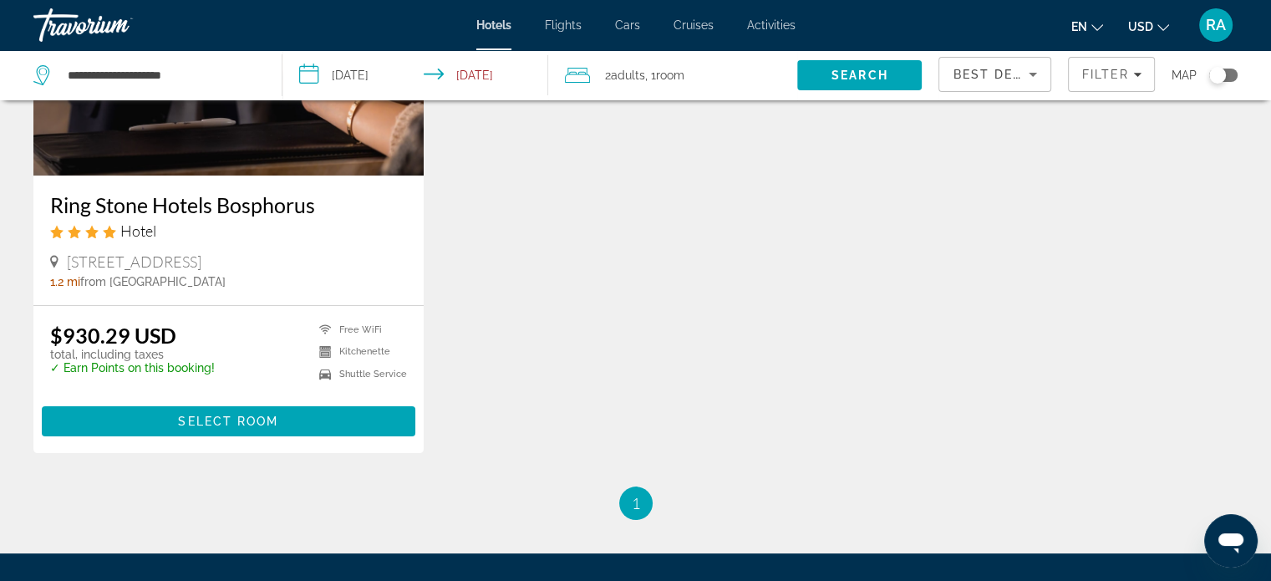
scroll to position [84, 0]
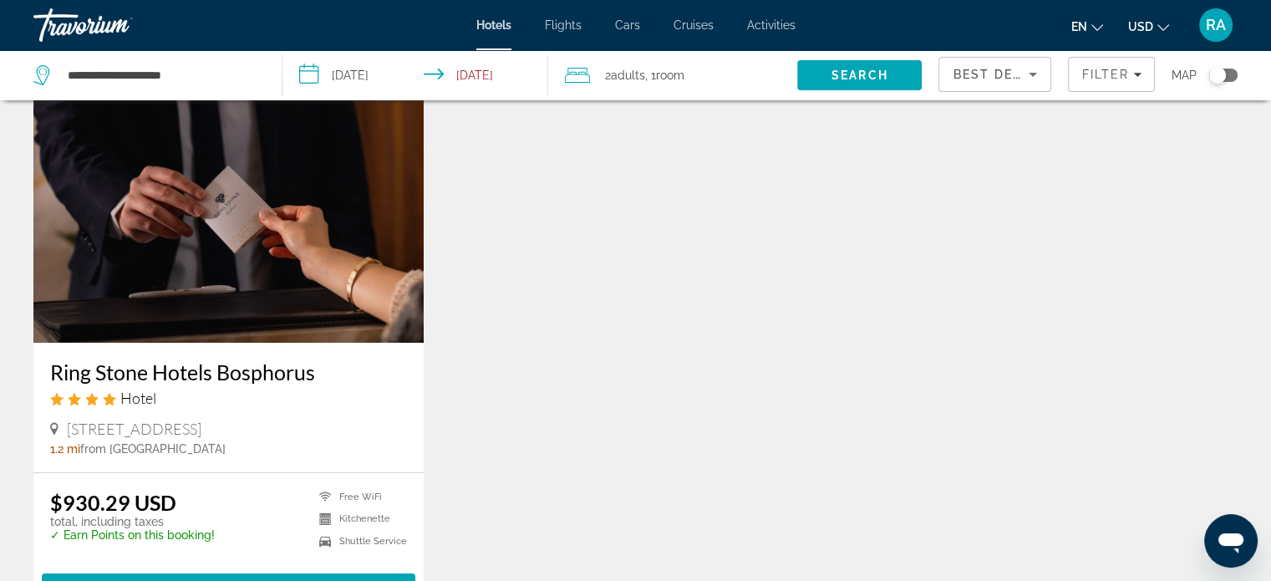
click at [137, 249] on img "Main content" at bounding box center [228, 208] width 390 height 267
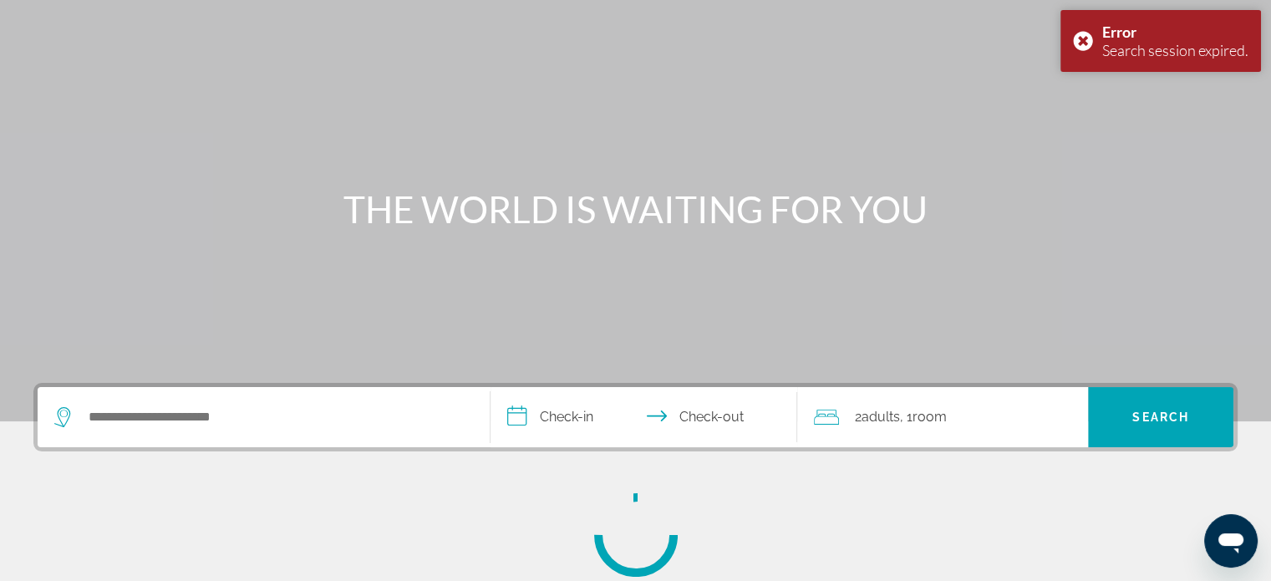
scroll to position [167, 0]
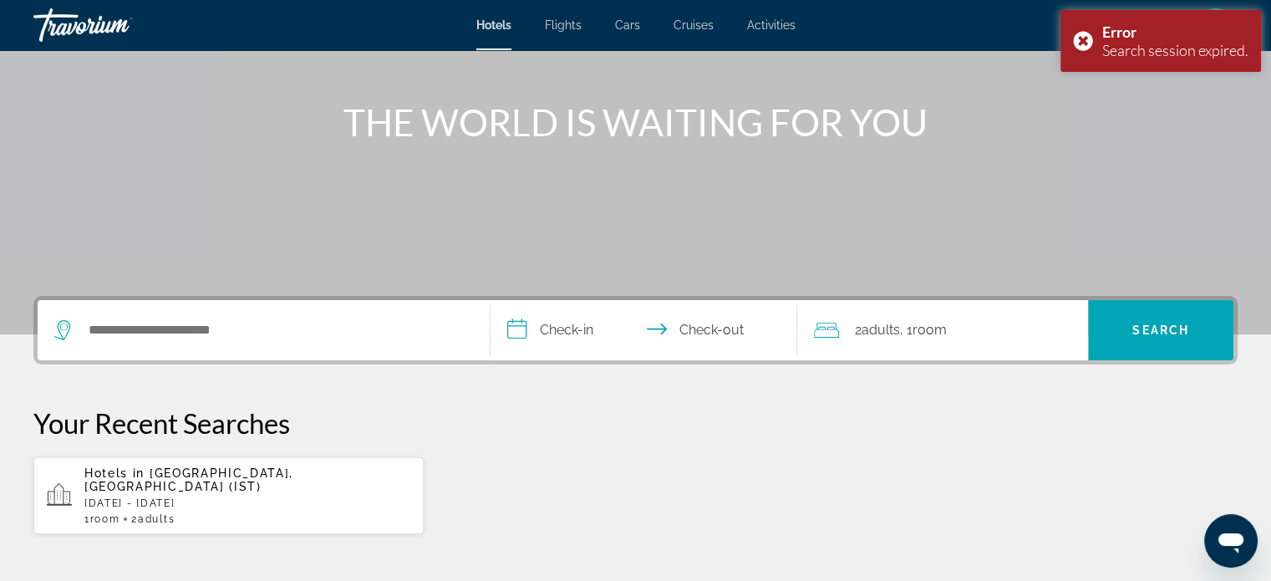
click at [212, 497] on p "[DATE] - [DATE]" at bounding box center [247, 503] width 326 height 12
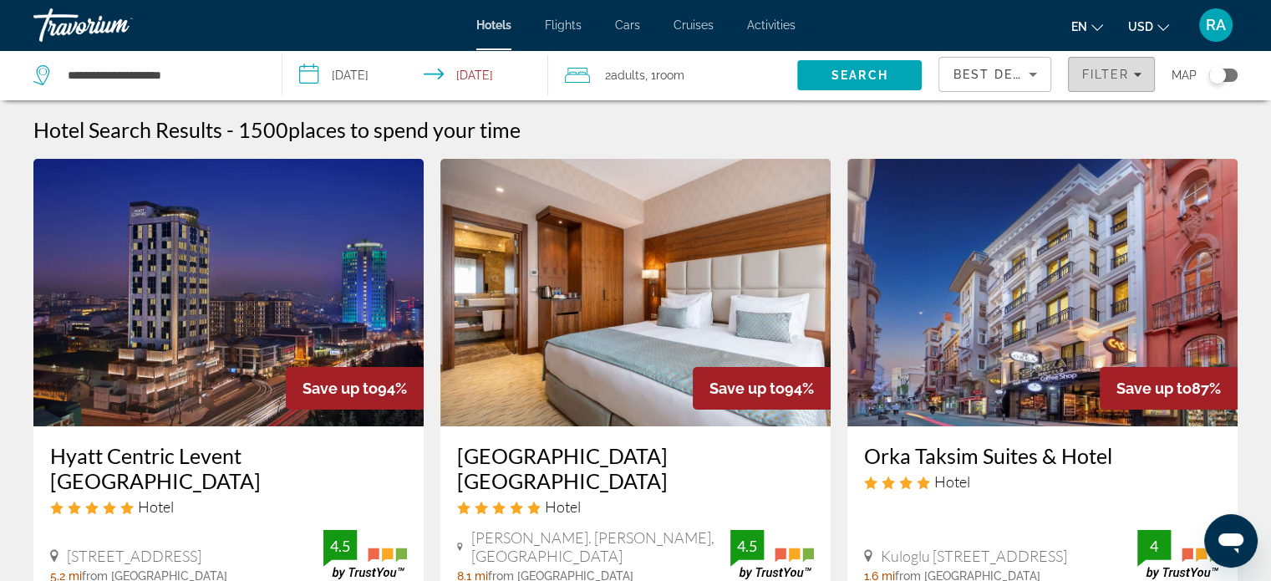
click at [1102, 84] on span "Filters" at bounding box center [1111, 74] width 85 height 40
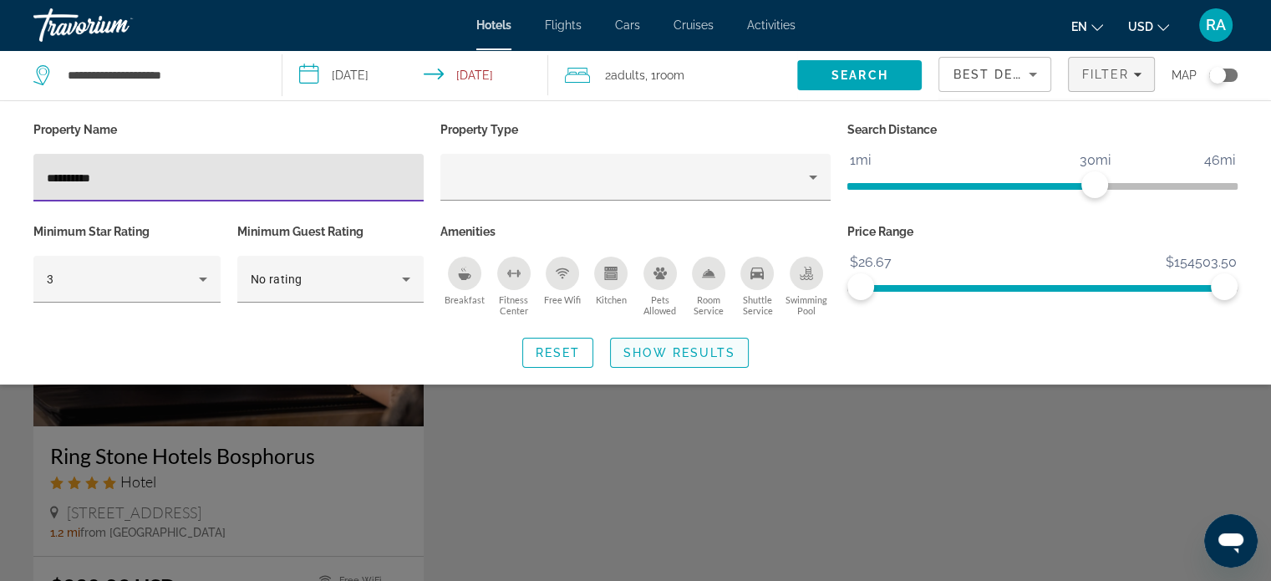
type input "**********"
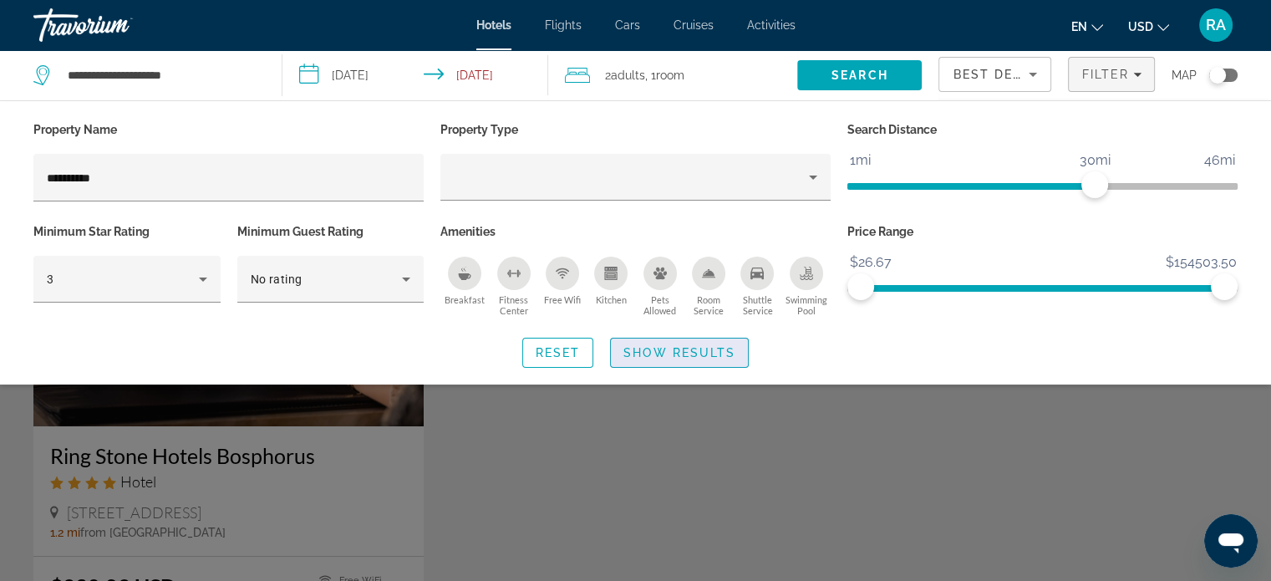
click at [662, 347] on span "Show Results" at bounding box center [679, 352] width 112 height 13
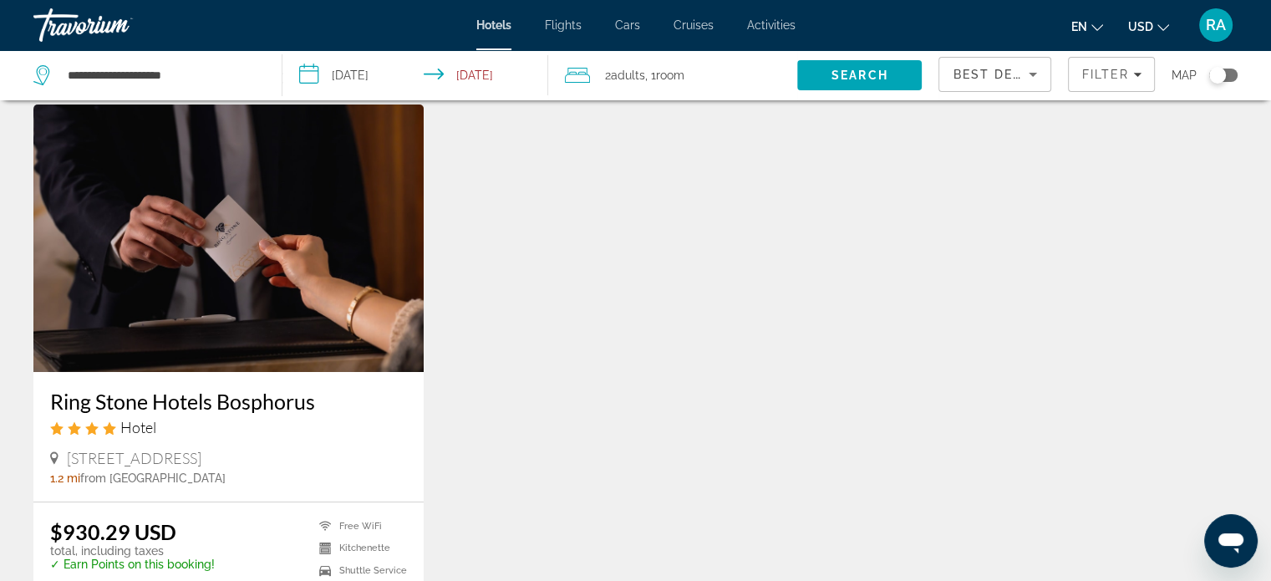
scroll to position [84, 0]
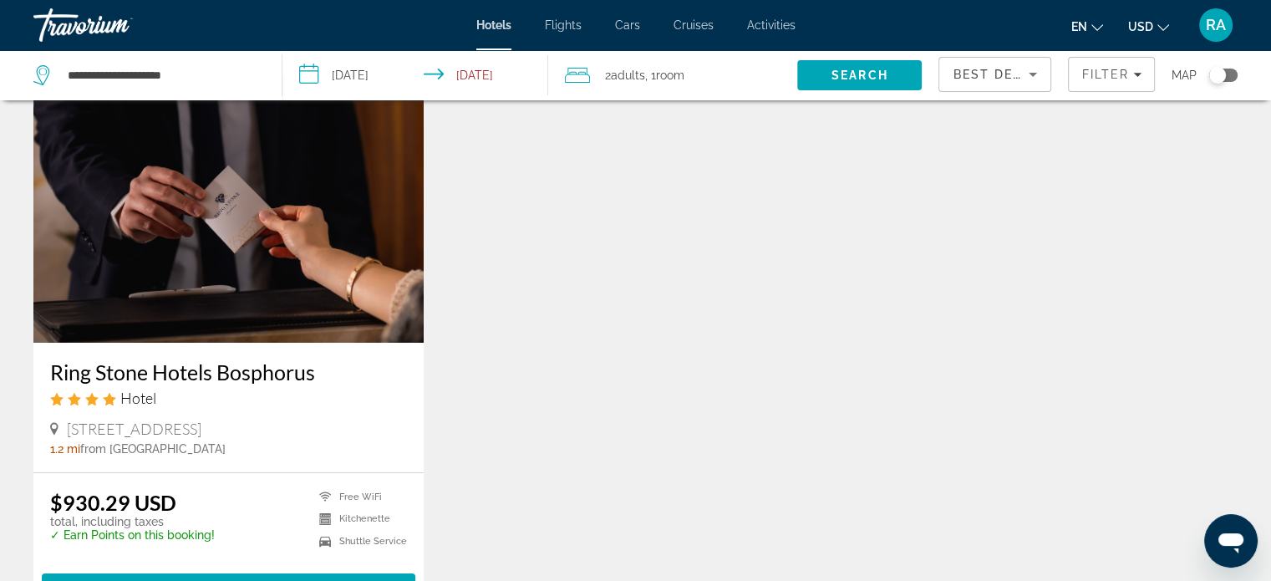
click at [293, 272] on img "Main content" at bounding box center [228, 208] width 390 height 267
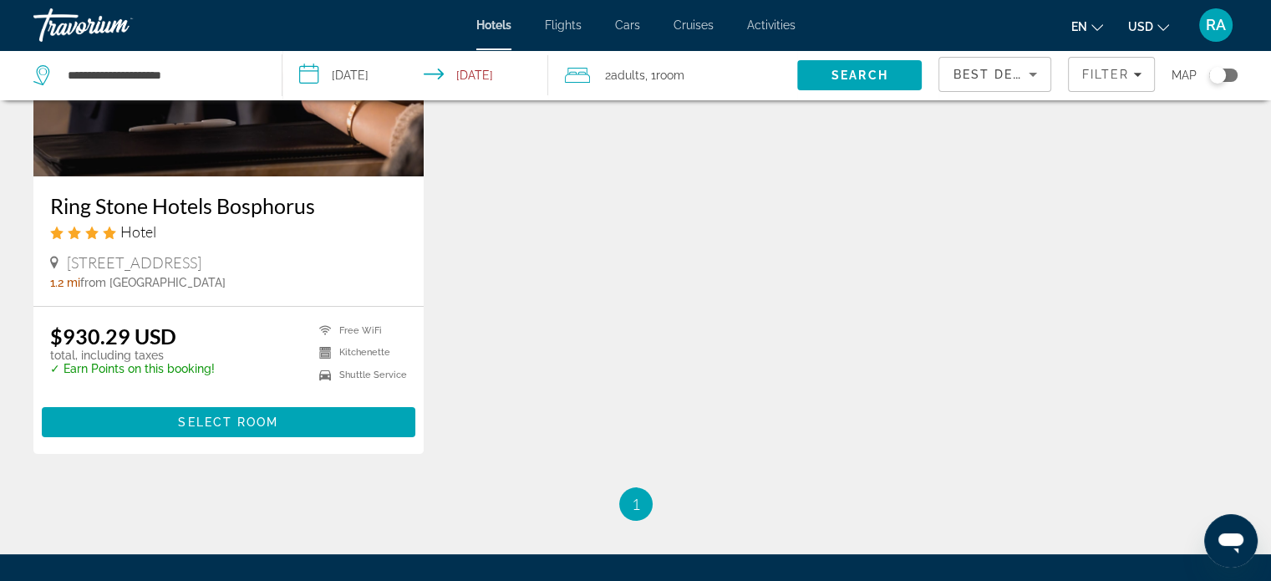
scroll to position [251, 0]
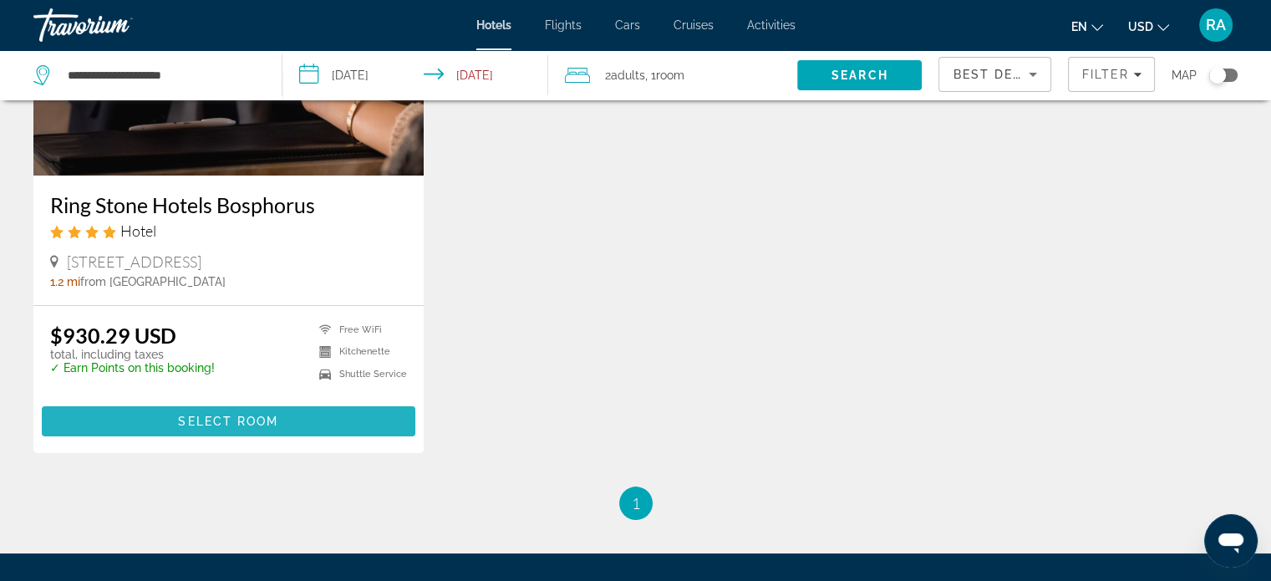
click at [266, 412] on span "Main content" at bounding box center [228, 421] width 373 height 40
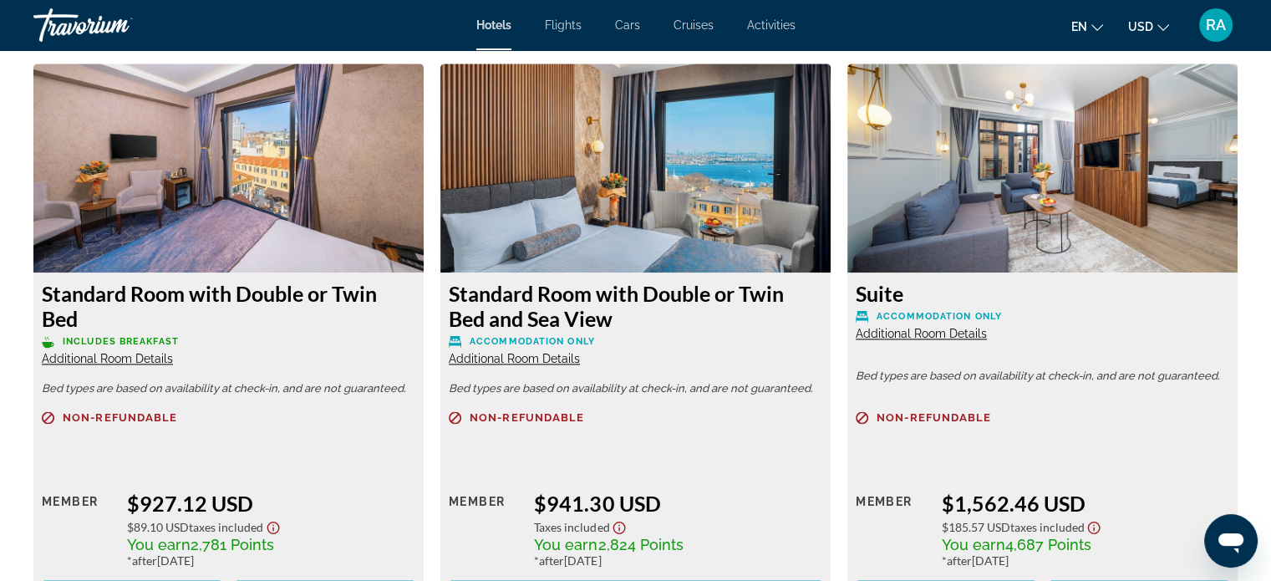
scroll to position [2339, 0]
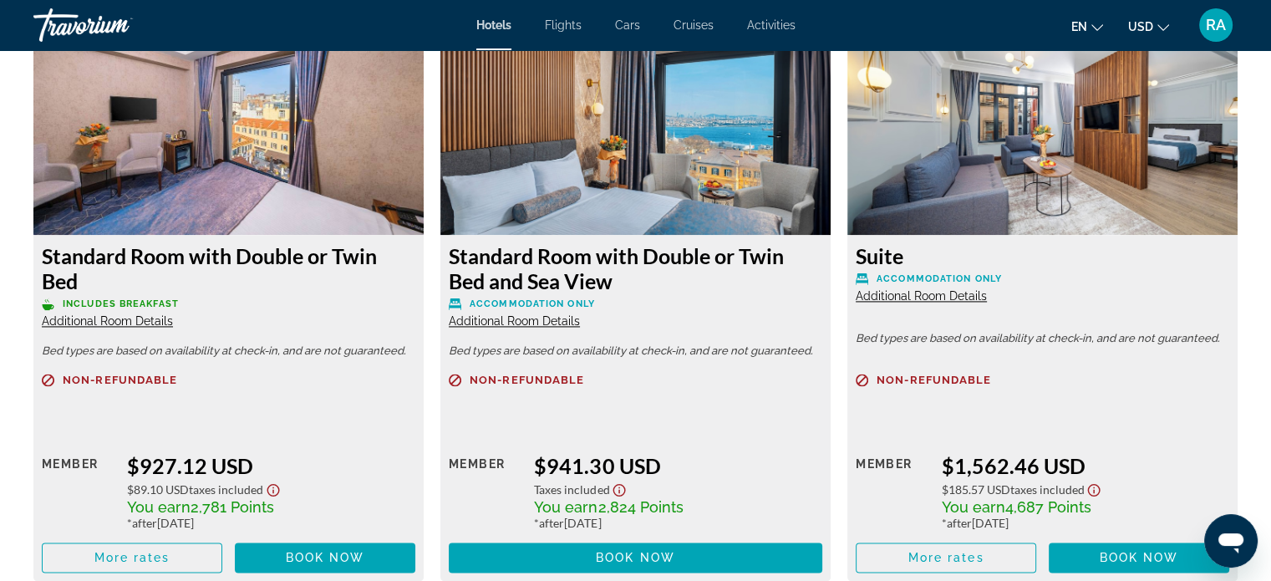
click at [269, 173] on img "Main content" at bounding box center [228, 130] width 390 height 209
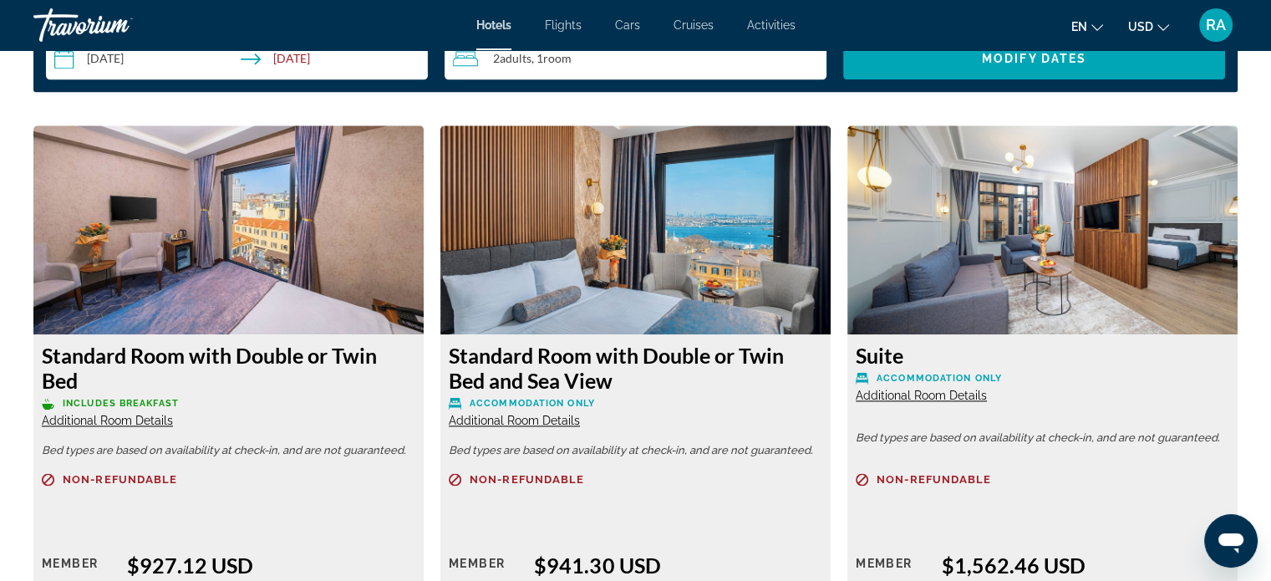
scroll to position [2324, 0]
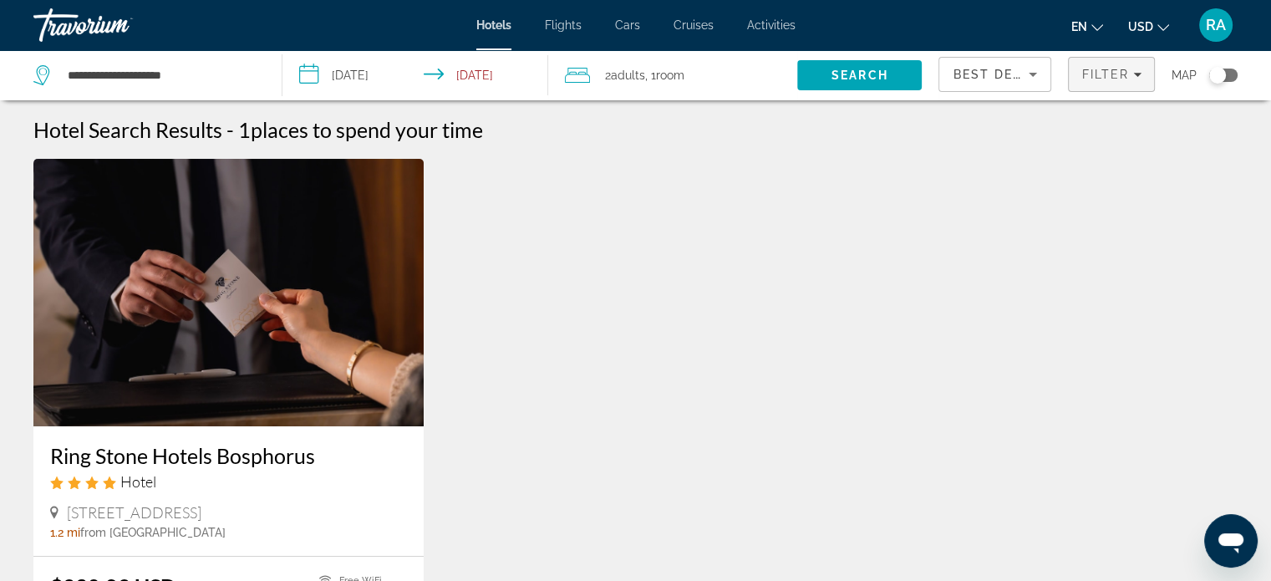
click at [1140, 70] on icon "Filters" at bounding box center [1137, 74] width 8 height 8
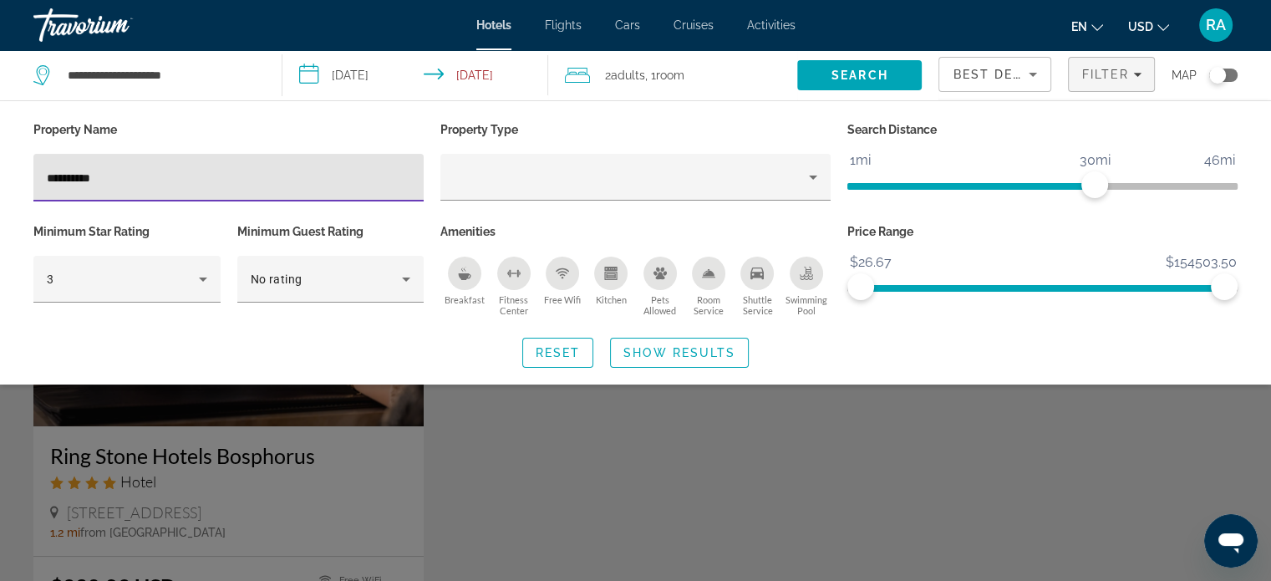
drag, startPoint x: 109, startPoint y: 168, endPoint x: 49, endPoint y: 181, distance: 61.6
click at [42, 185] on div "**********" at bounding box center [228, 178] width 390 height 48
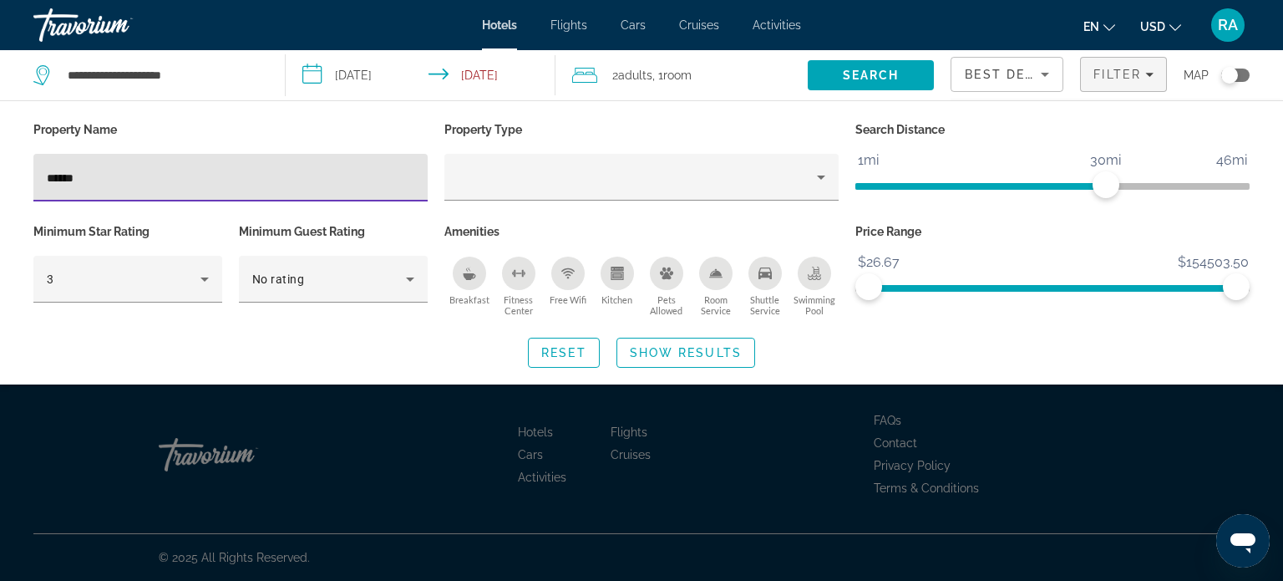
type input "******"
drag, startPoint x: 107, startPoint y: 169, endPoint x: 11, endPoint y: 176, distance: 96.4
click at [11, 176] on div "Property Name ****** Property Type Search Distance 1mi 46mi 30mi Minimum Star R…" at bounding box center [641, 243] width 1283 height 250
